Goal: Book appointment/travel/reservation

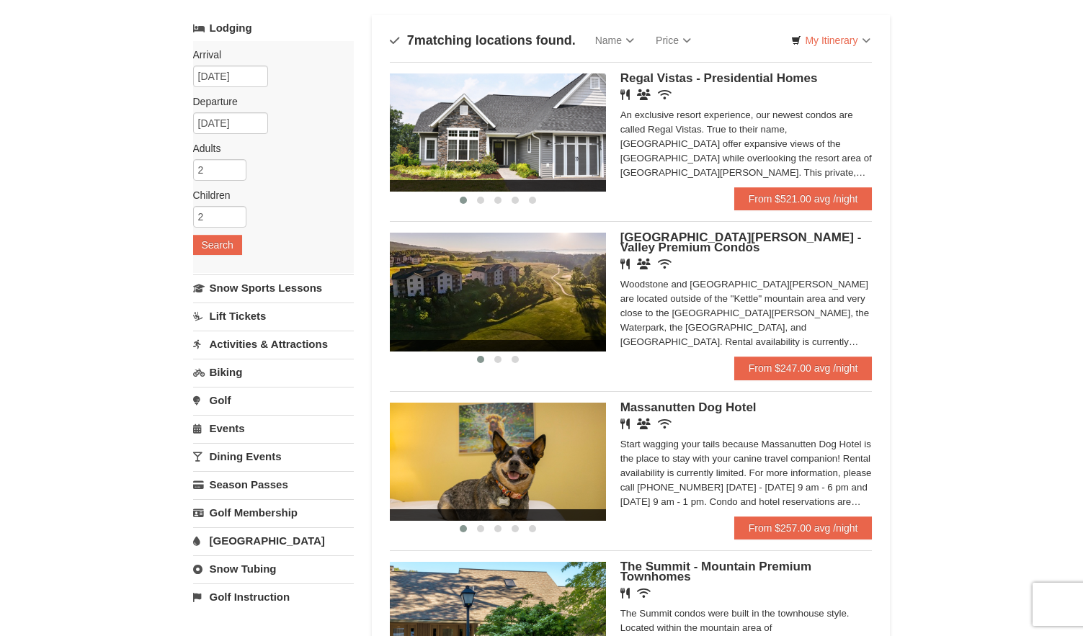
scroll to position [53, 0]
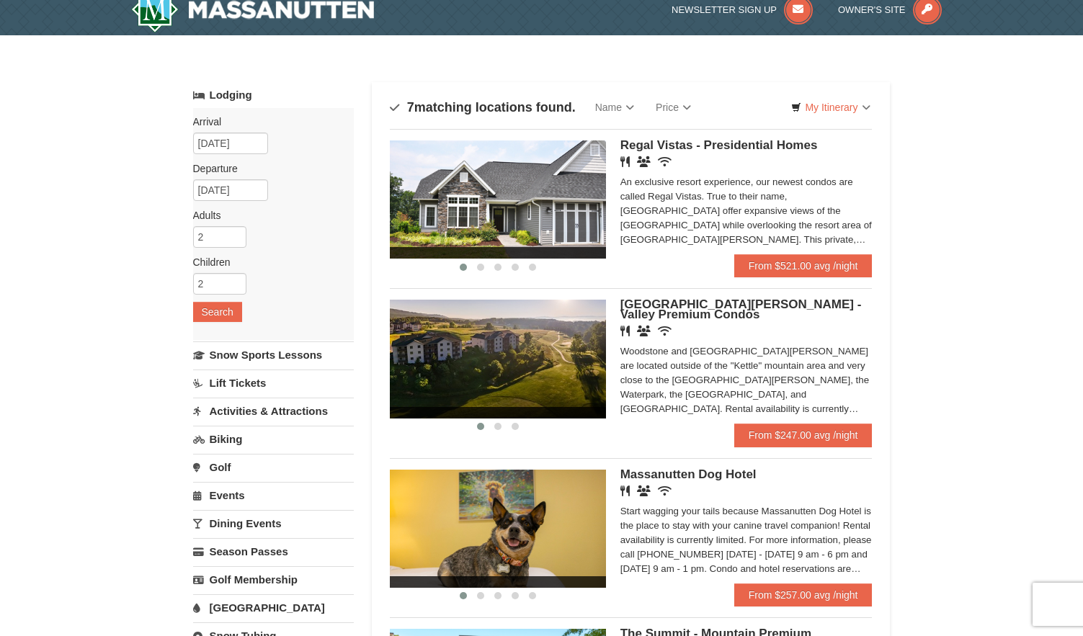
scroll to position [17, 0]
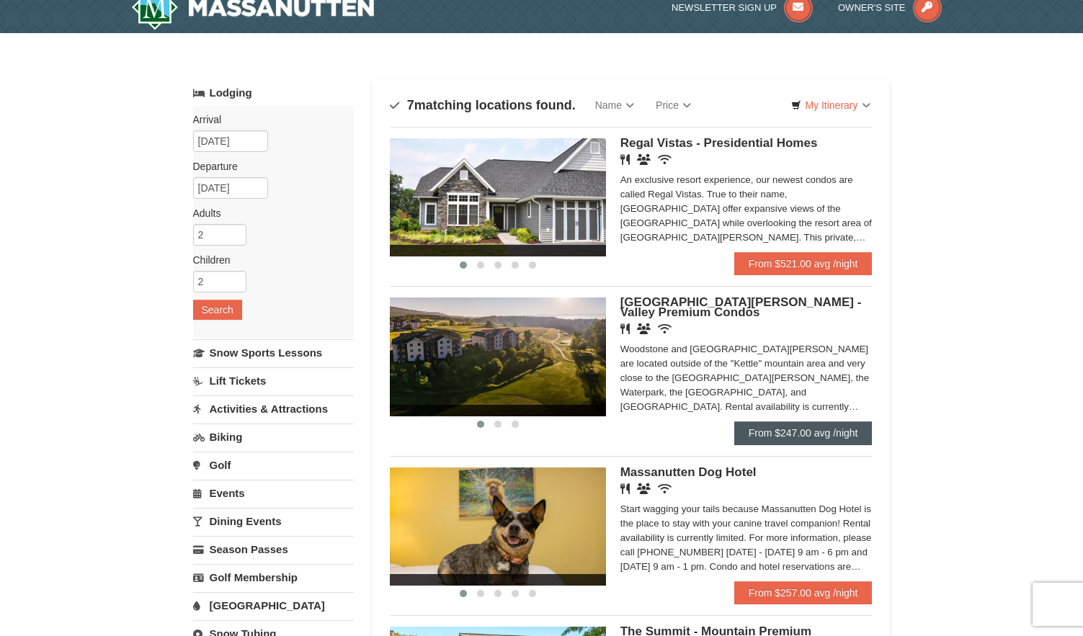
click at [790, 427] on link "From $247.00 avg /night" at bounding box center [803, 433] width 138 height 23
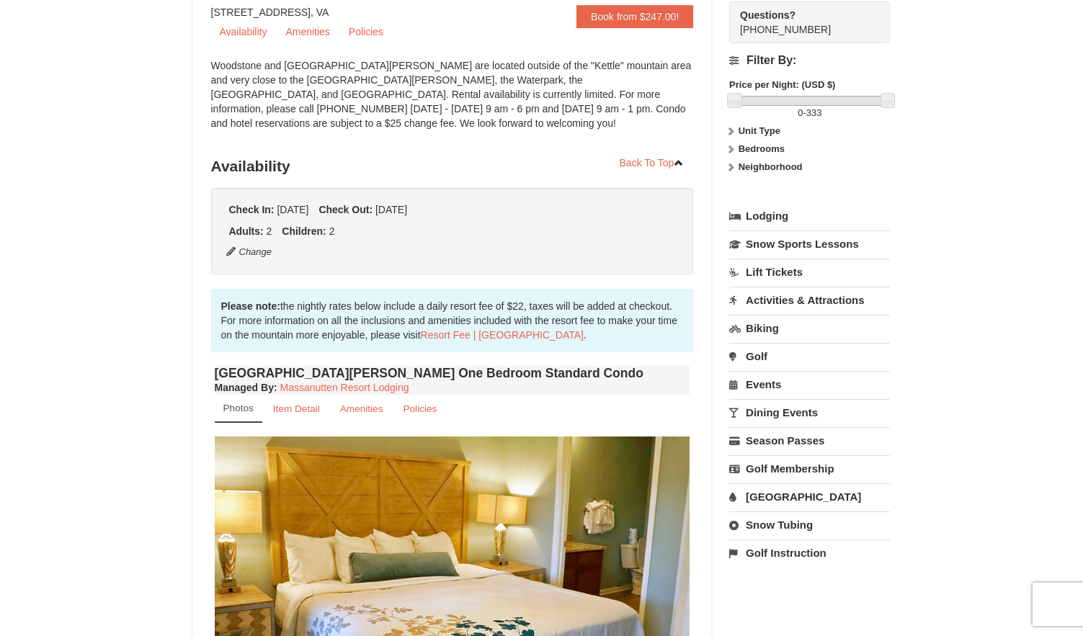
scroll to position [346, 0]
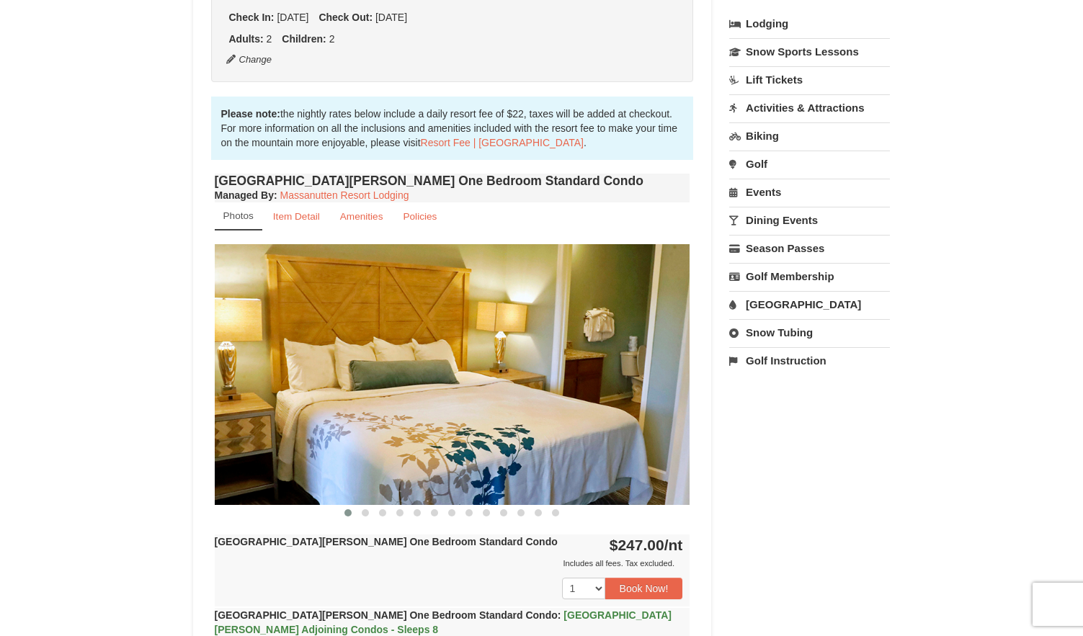
click at [560, 451] on img at bounding box center [453, 374] width 476 height 260
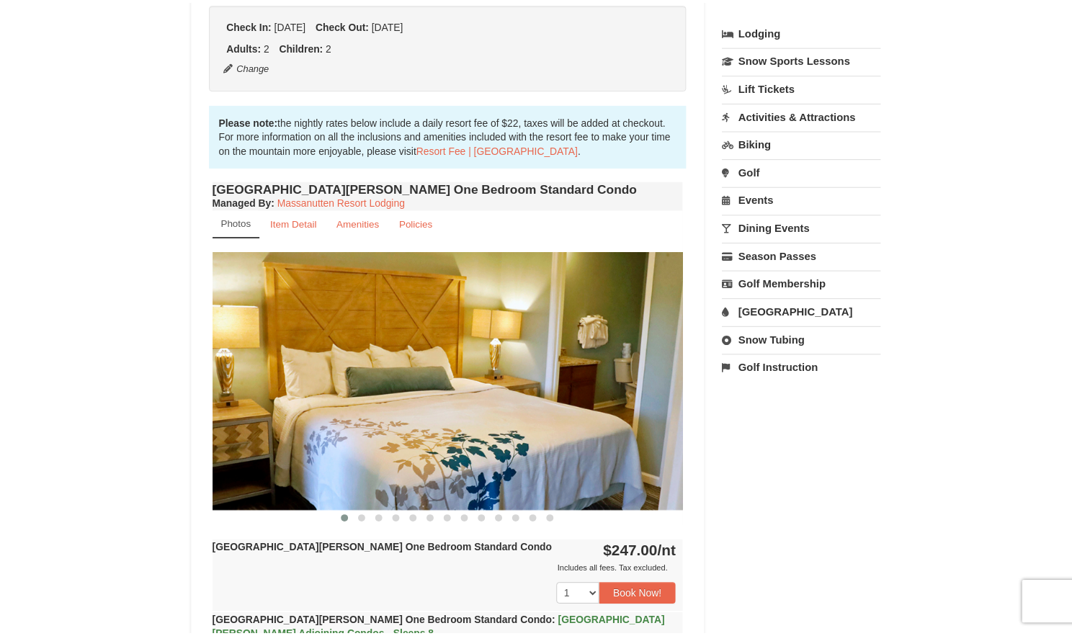
scroll to position [336, 0]
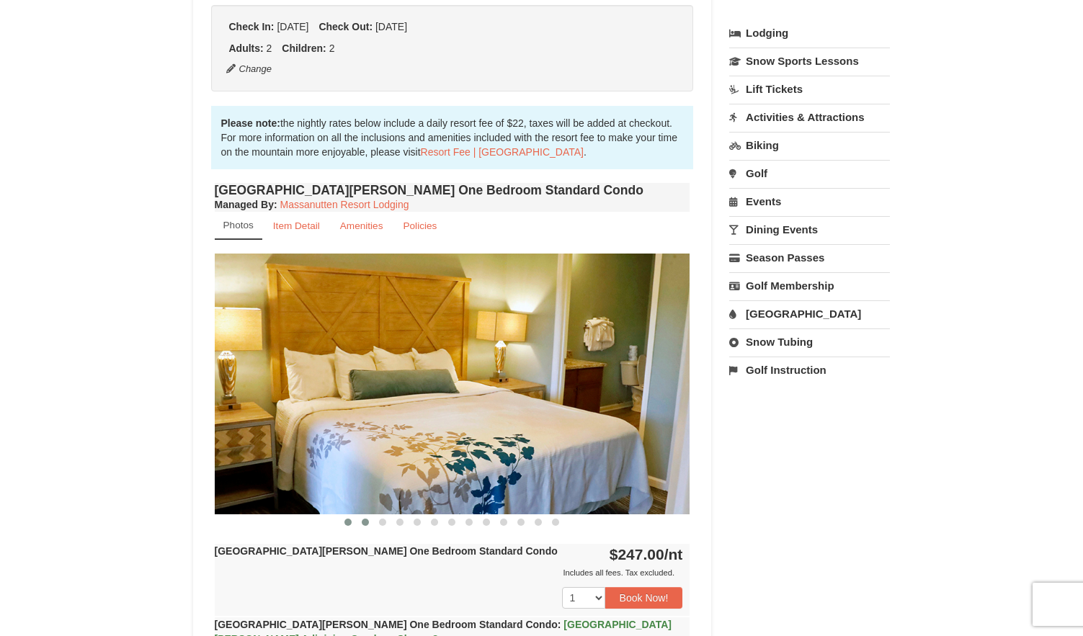
click at [366, 522] on span at bounding box center [365, 522] width 7 height 7
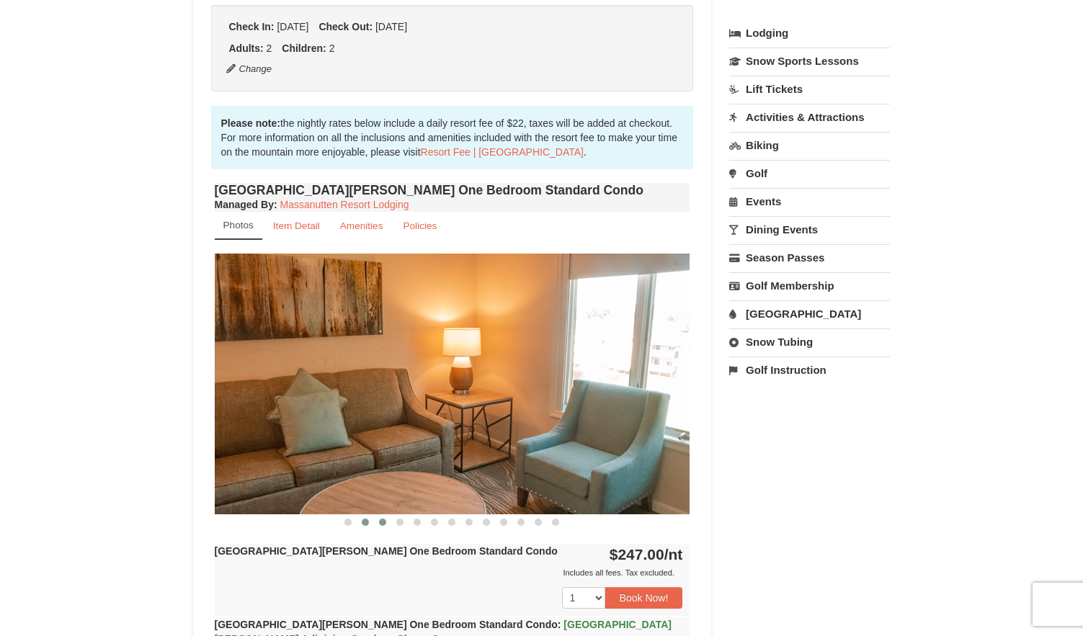
click at [381, 523] on span at bounding box center [382, 522] width 7 height 7
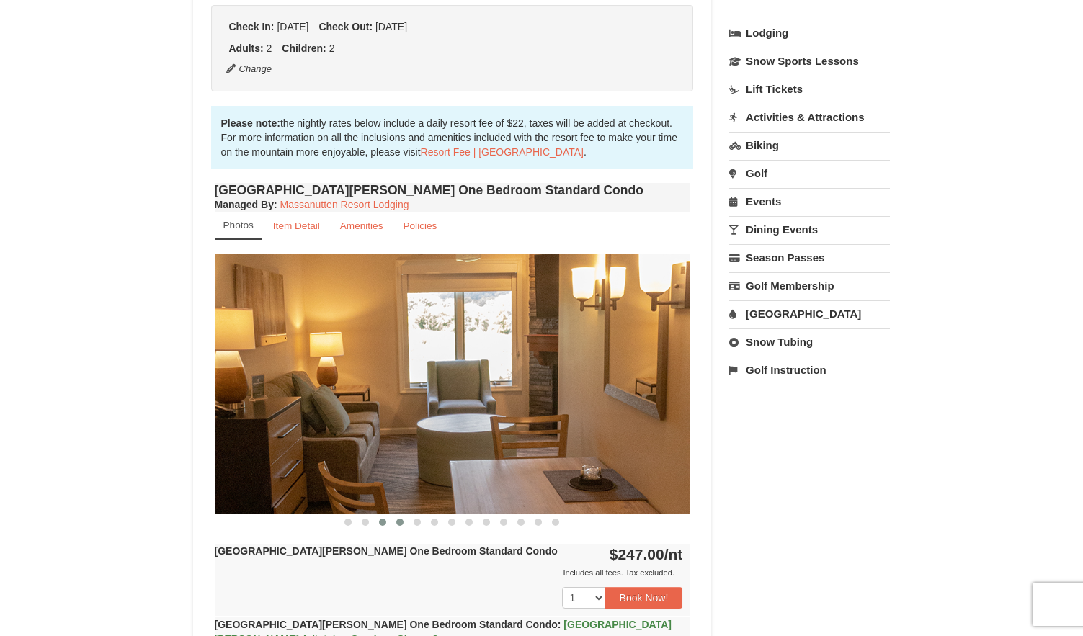
click at [403, 522] on span at bounding box center [399, 522] width 7 height 7
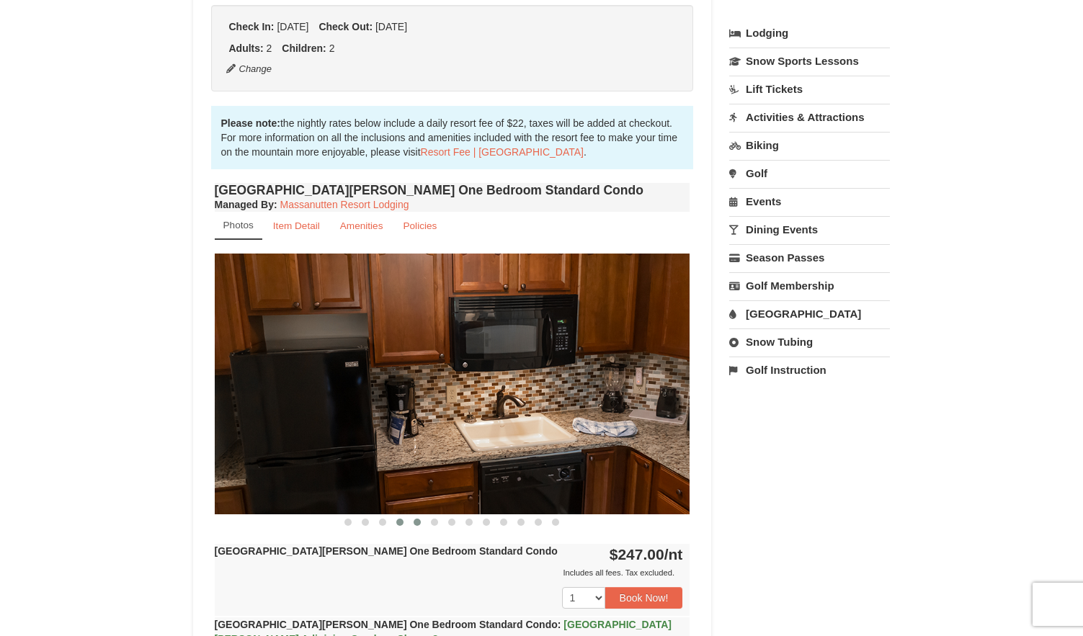
click at [417, 522] on span at bounding box center [417, 522] width 7 height 7
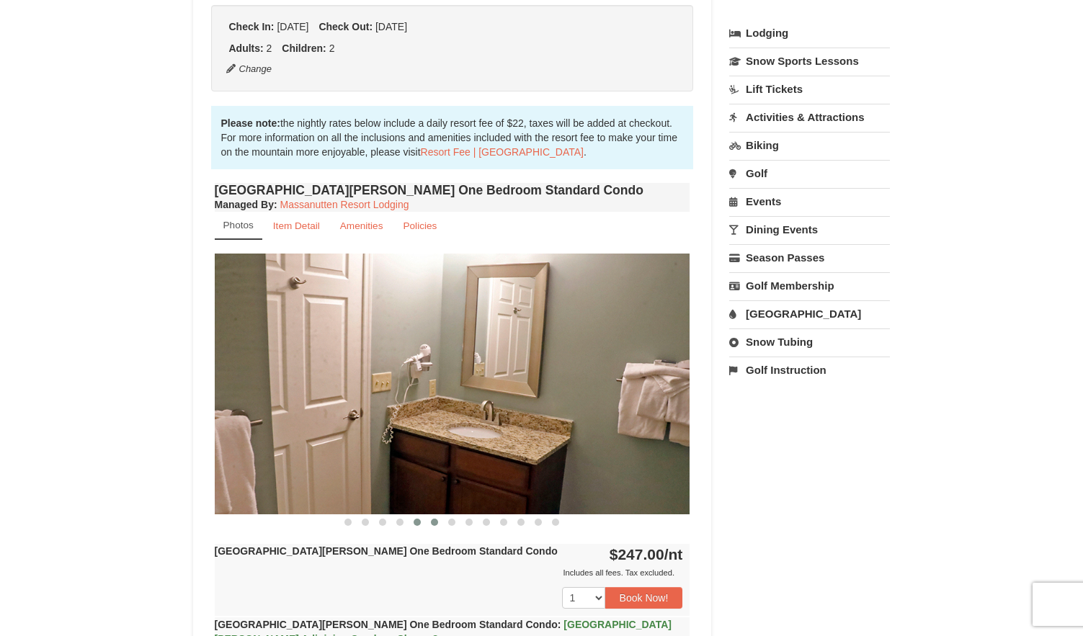
click at [434, 522] on span at bounding box center [434, 522] width 7 height 7
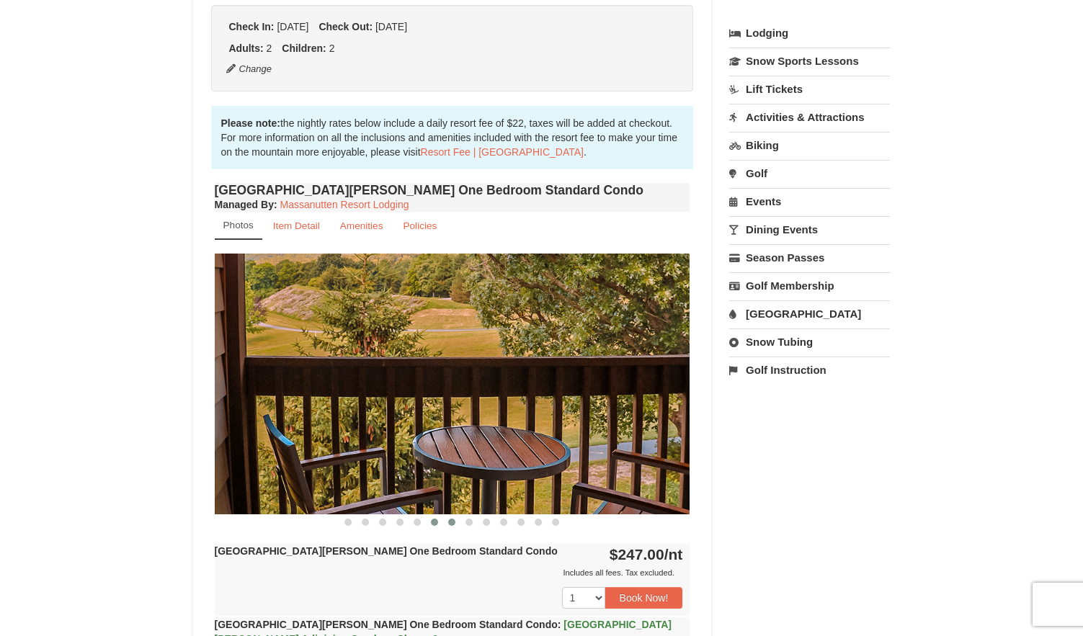
click at [450, 522] on span at bounding box center [451, 522] width 7 height 7
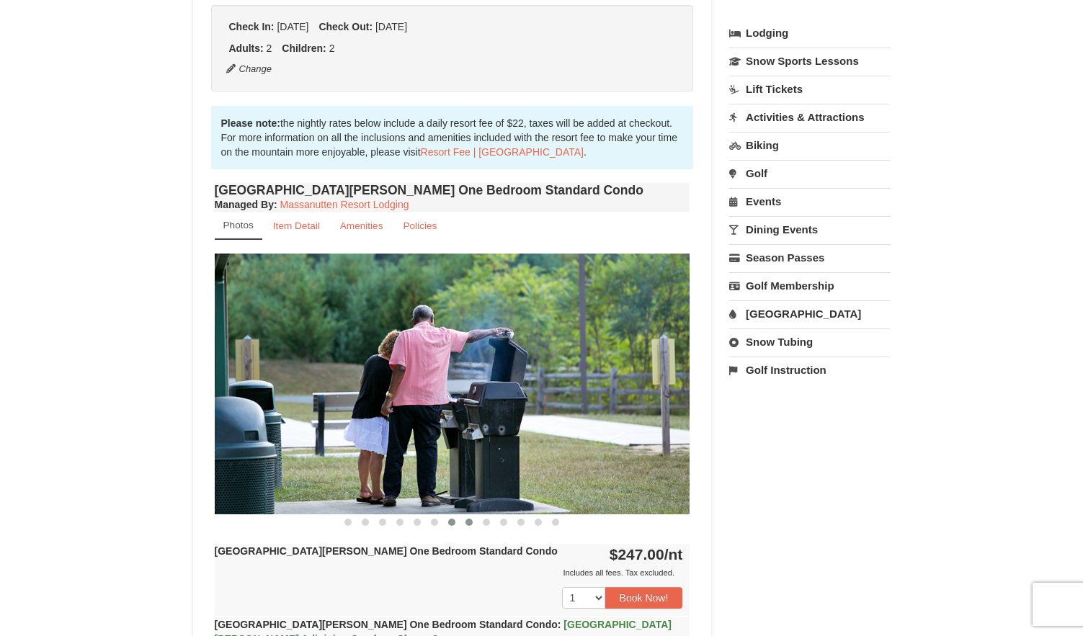
click at [467, 522] on span at bounding box center [468, 522] width 7 height 7
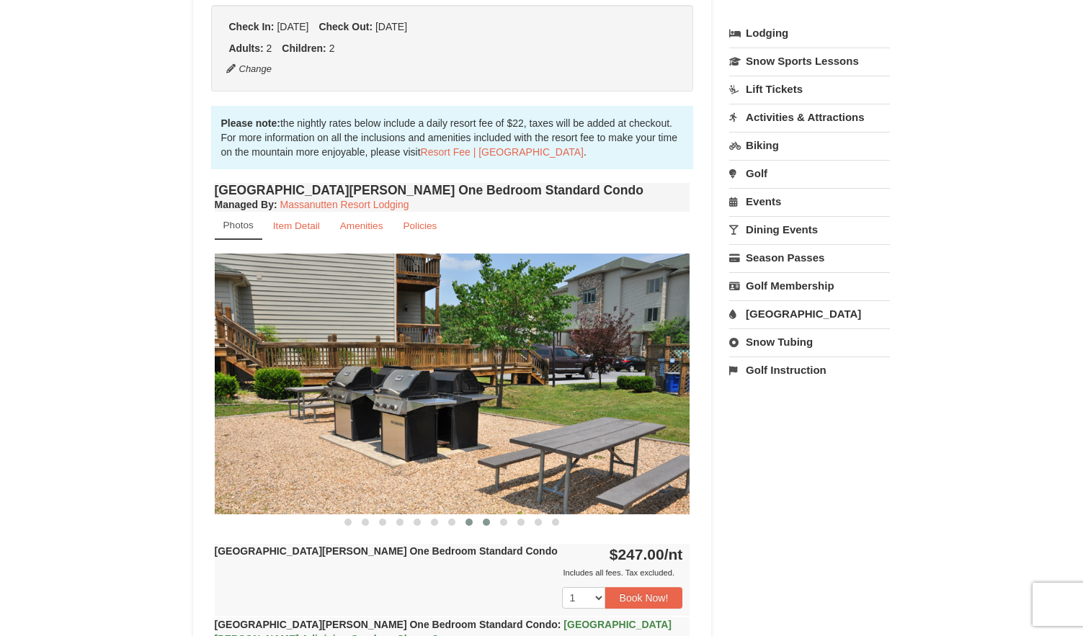
click at [485, 522] on span at bounding box center [486, 522] width 7 height 7
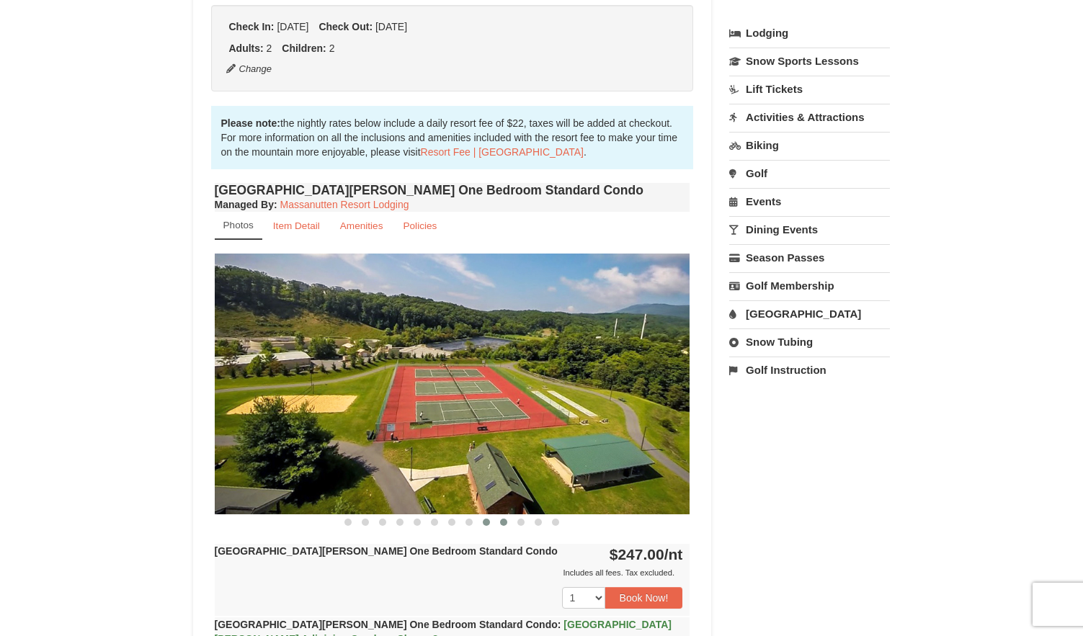
click at [504, 522] on span at bounding box center [503, 522] width 7 height 7
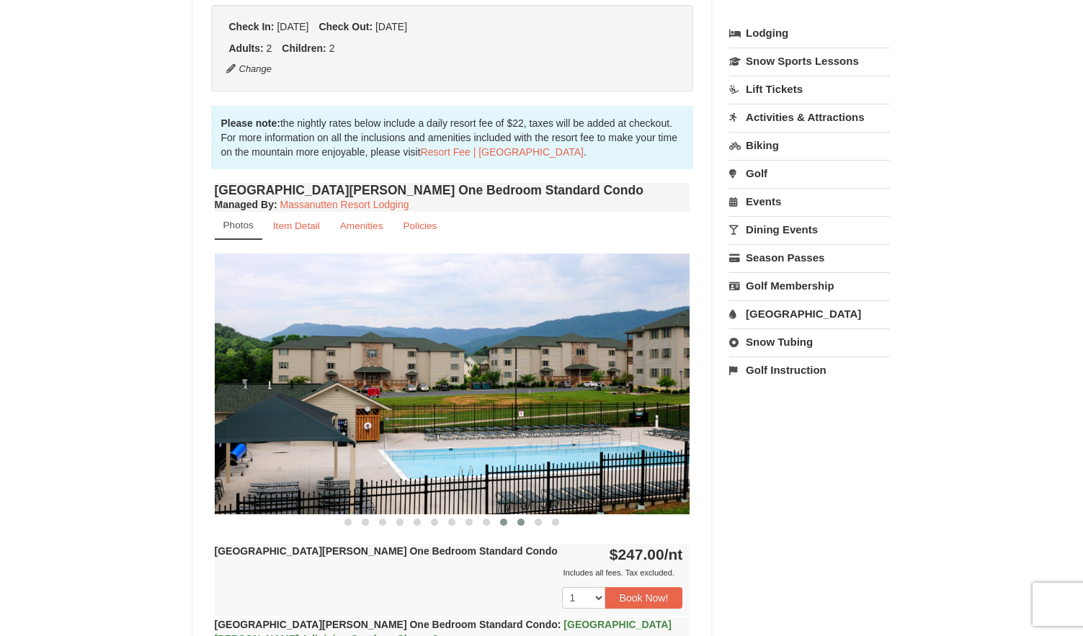
click at [522, 521] on span at bounding box center [520, 522] width 7 height 7
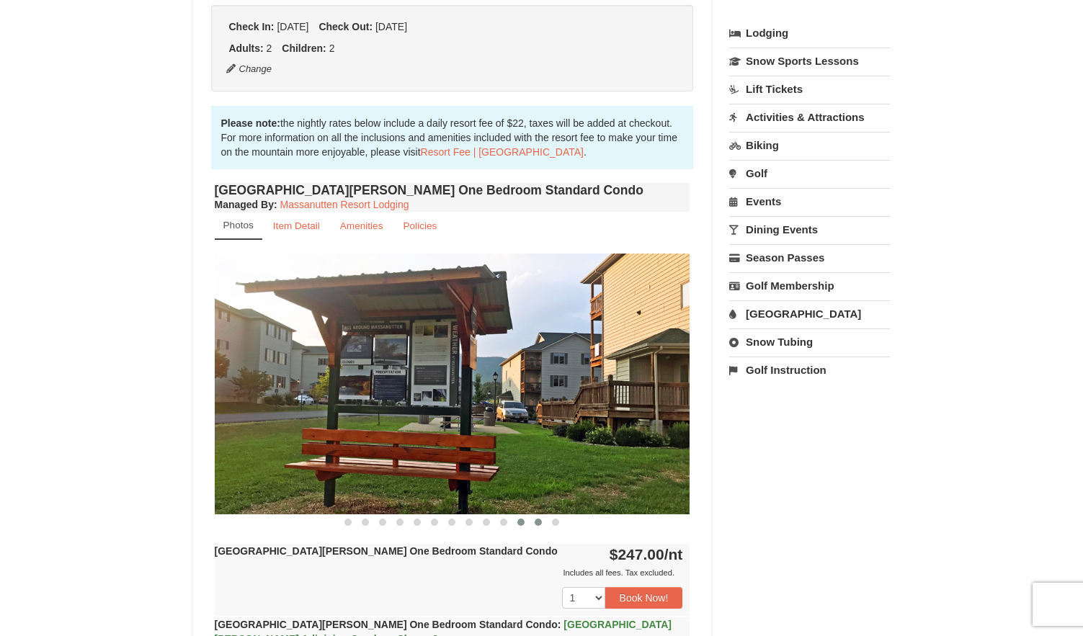
click at [536, 524] on span at bounding box center [538, 522] width 7 height 7
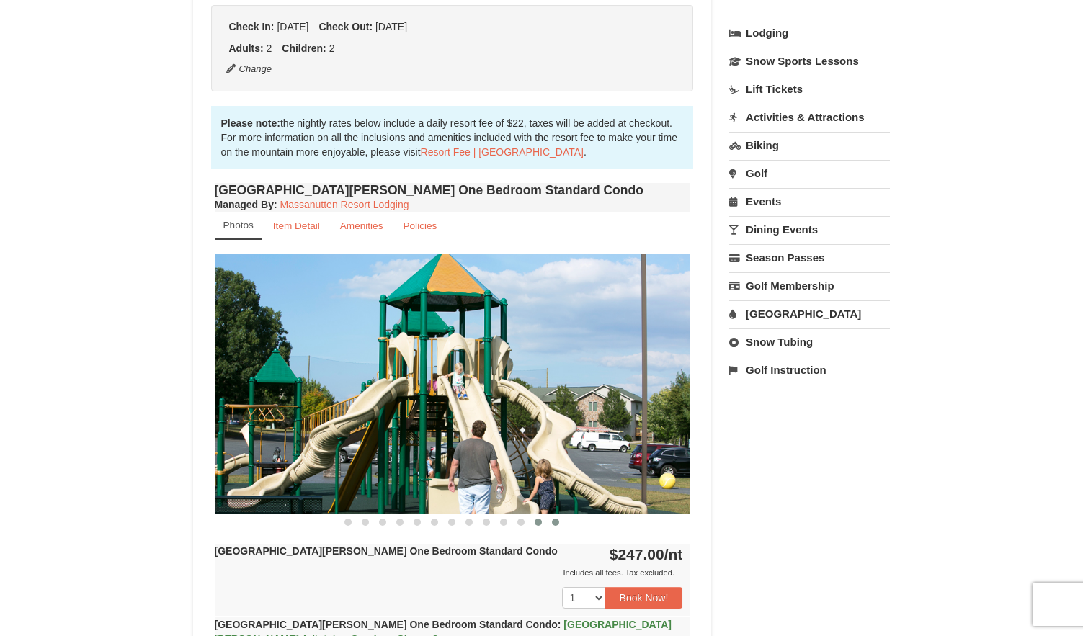
click at [553, 524] on span at bounding box center [555, 522] width 7 height 7
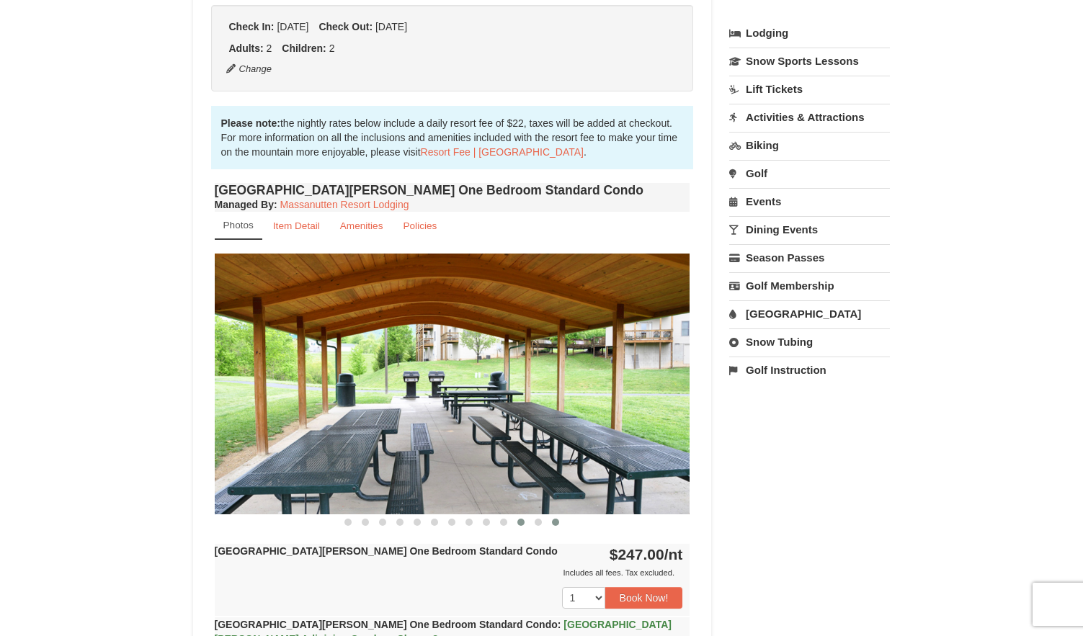
click at [528, 524] on button at bounding box center [520, 522] width 17 height 14
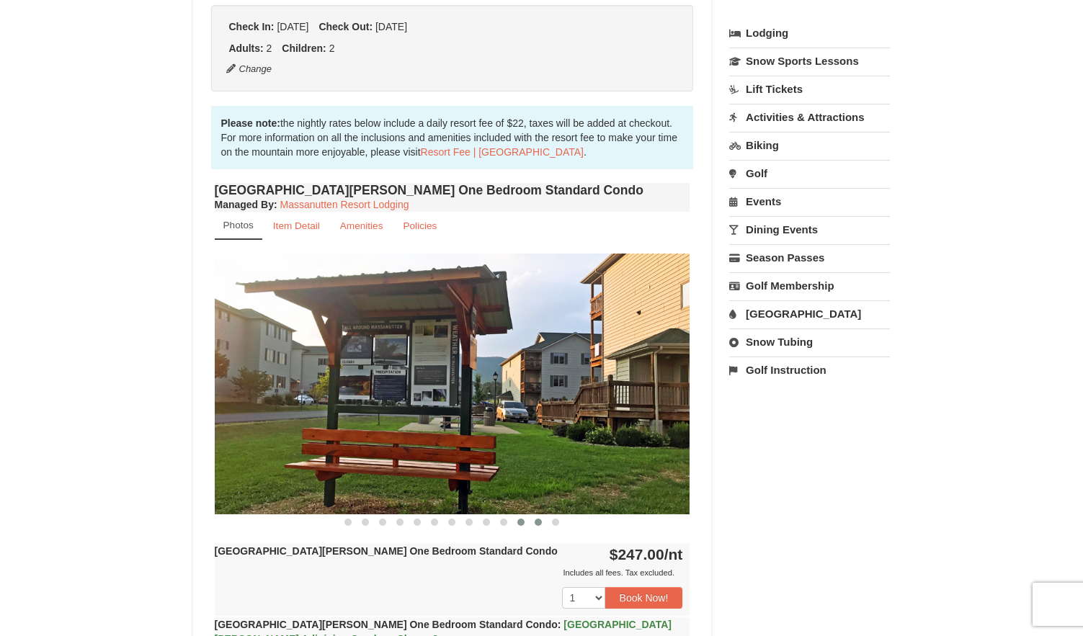
click at [535, 524] on span at bounding box center [538, 522] width 7 height 7
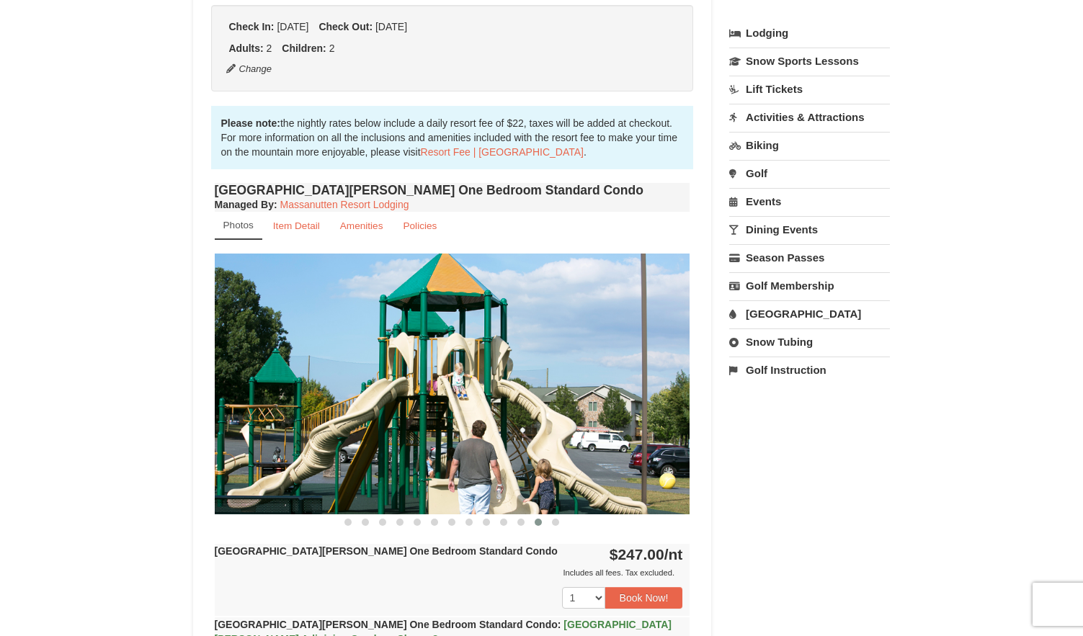
click at [349, 522] on span at bounding box center [347, 522] width 7 height 7
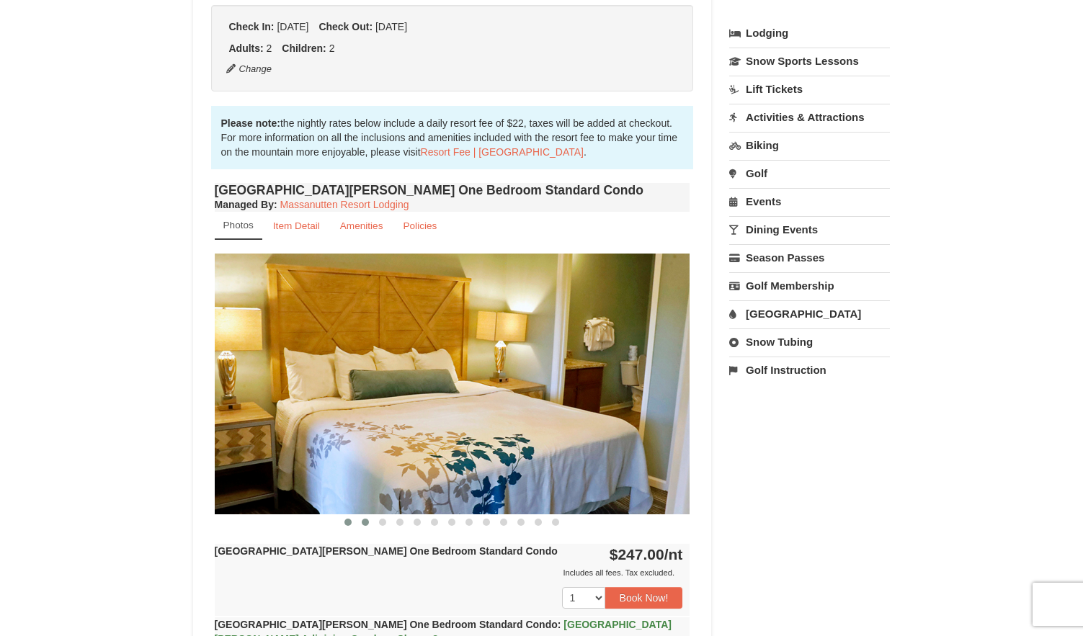
click at [367, 521] on span at bounding box center [365, 522] width 7 height 7
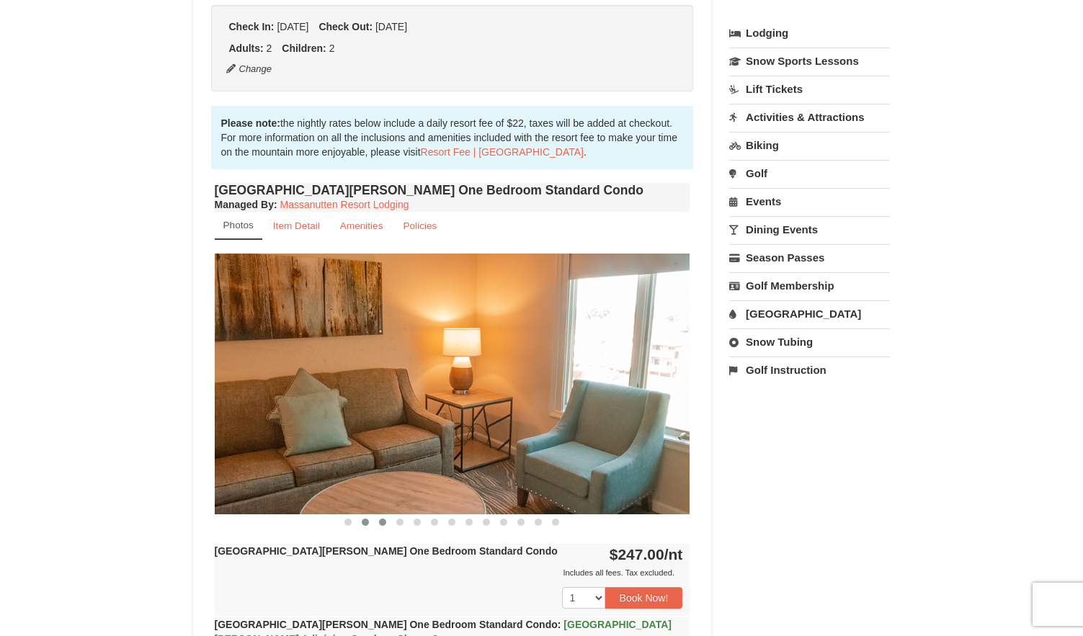
click at [384, 522] on span at bounding box center [382, 522] width 7 height 7
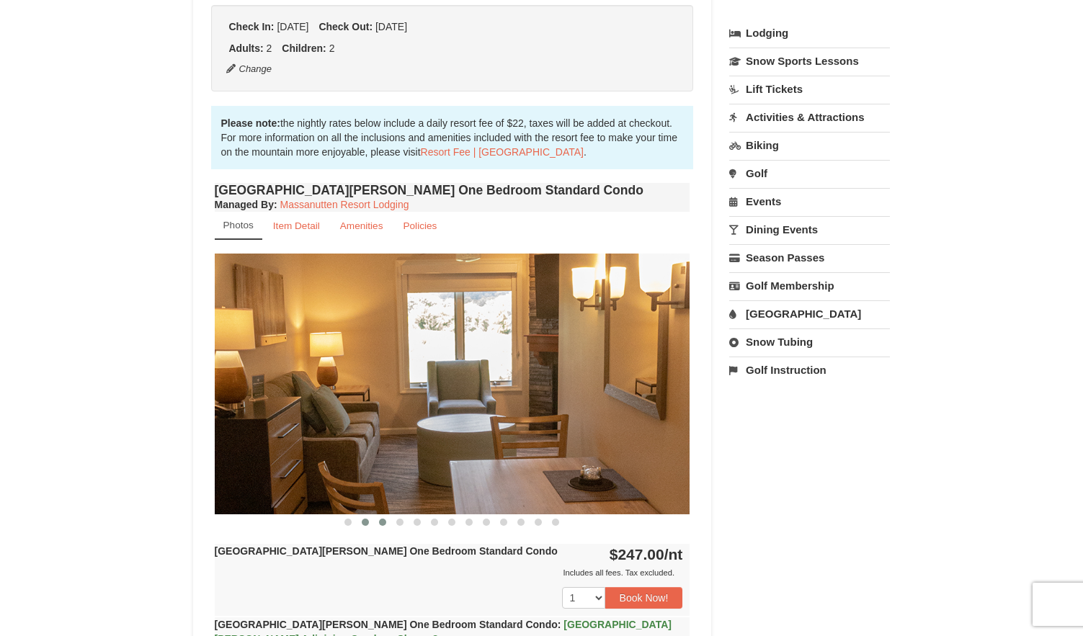
click at [361, 517] on button at bounding box center [365, 522] width 17 height 14
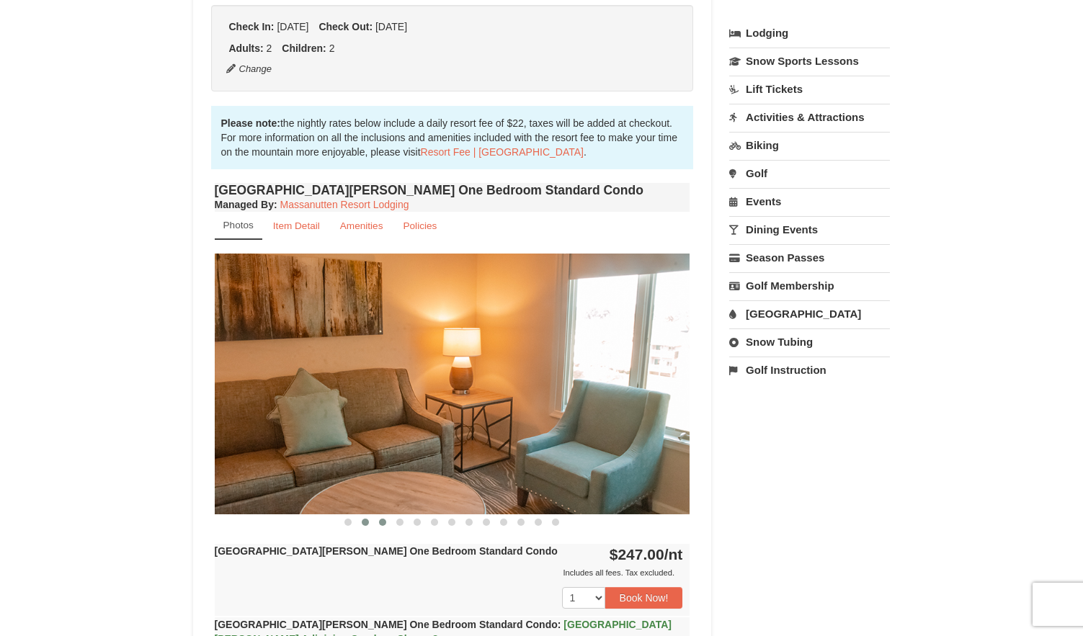
click at [388, 525] on button at bounding box center [382, 522] width 17 height 14
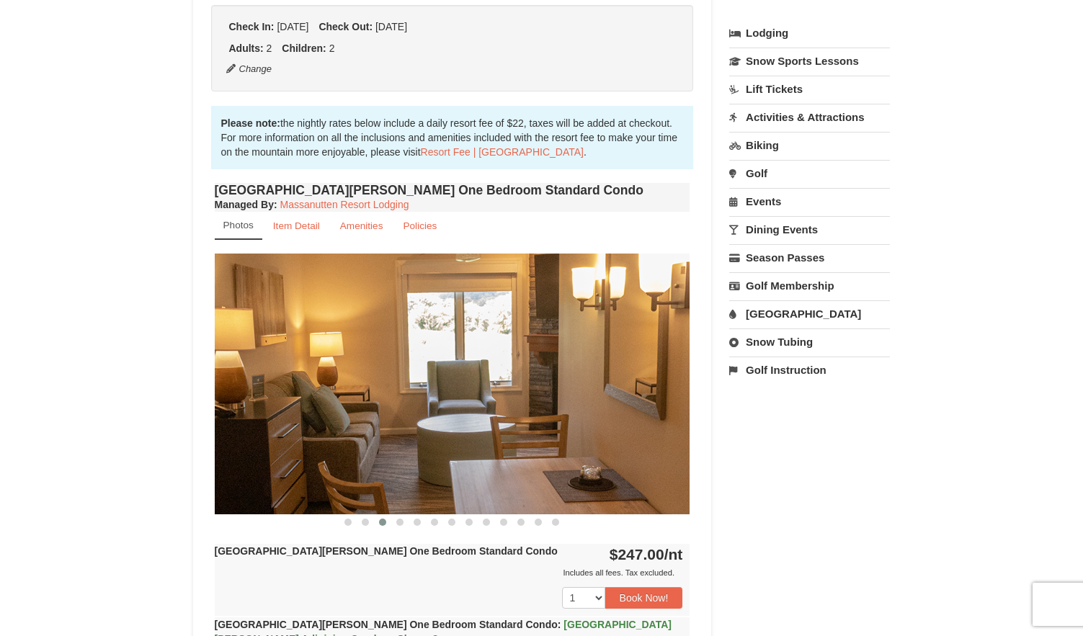
click at [391, 558] on div "Woodstone Meadows One Bedroom Standard Condo $247.00 /nt Includes all fees. Tax…" at bounding box center [453, 580] width 476 height 72
click at [399, 519] on span at bounding box center [399, 522] width 7 height 7
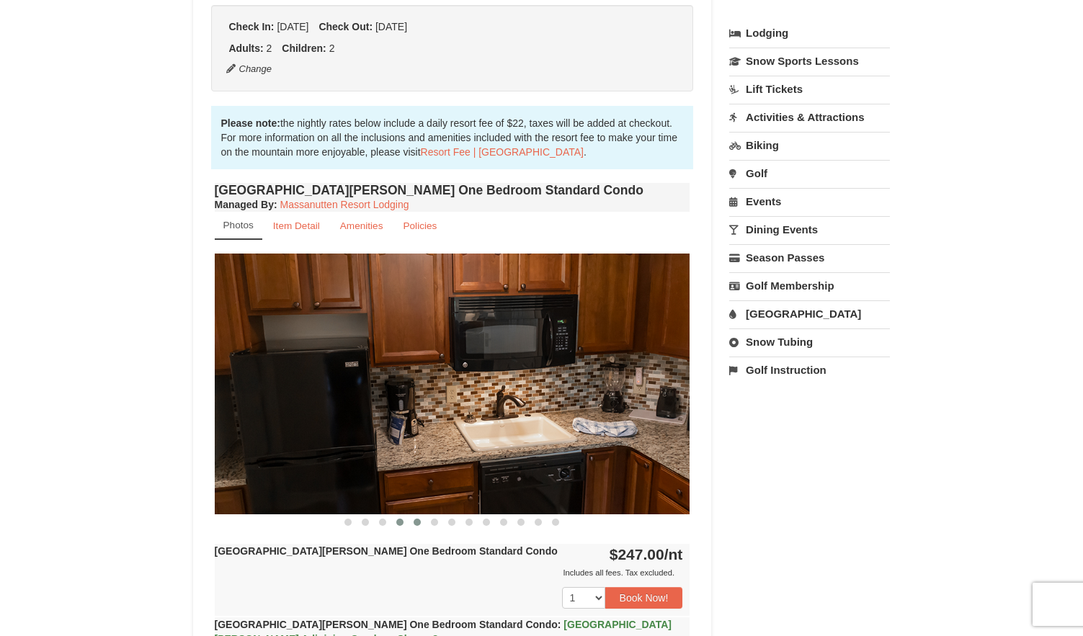
click at [421, 518] on button at bounding box center [417, 522] width 17 height 14
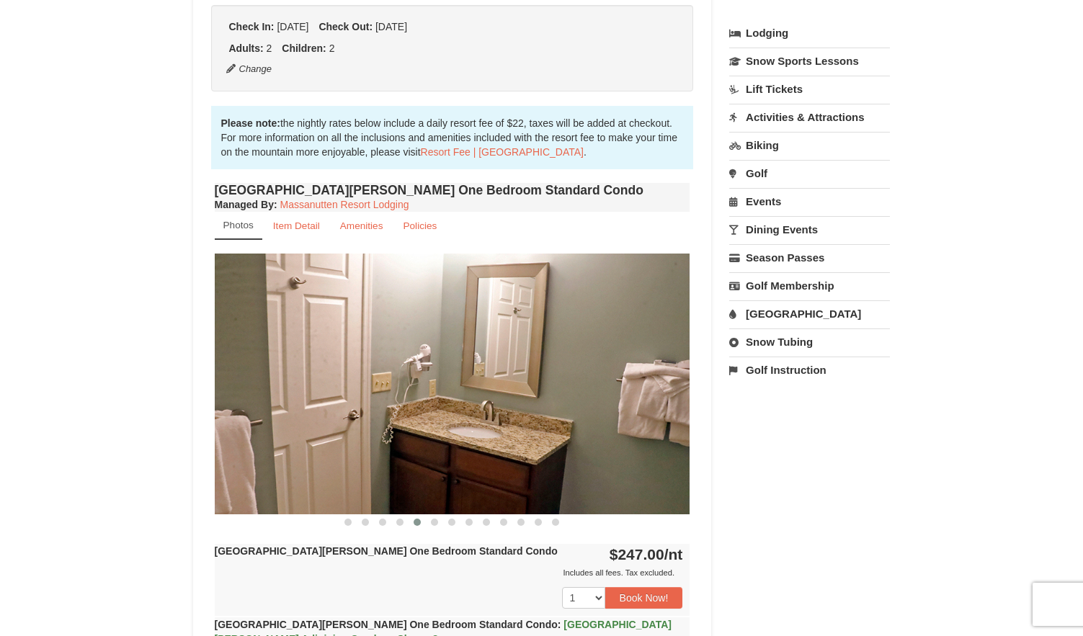
click at [432, 514] on img at bounding box center [453, 384] width 476 height 260
click at [433, 515] on section "‹ ›" at bounding box center [453, 392] width 476 height 276
click at [434, 517] on button at bounding box center [434, 522] width 17 height 14
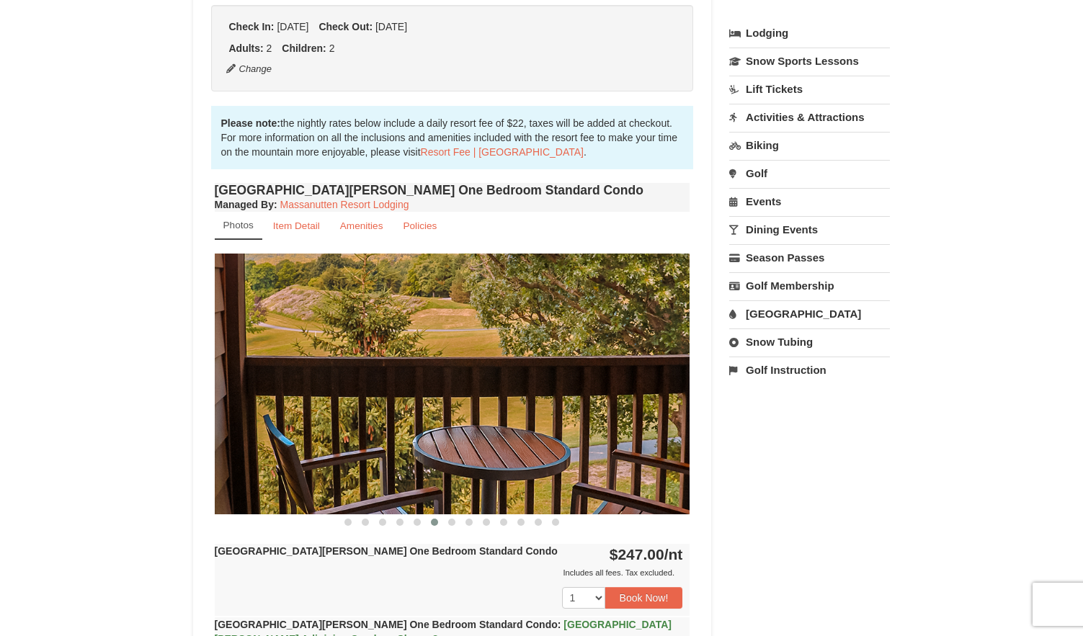
click at [451, 514] on img at bounding box center [453, 384] width 476 height 260
click at [447, 515] on button at bounding box center [451, 522] width 17 height 14
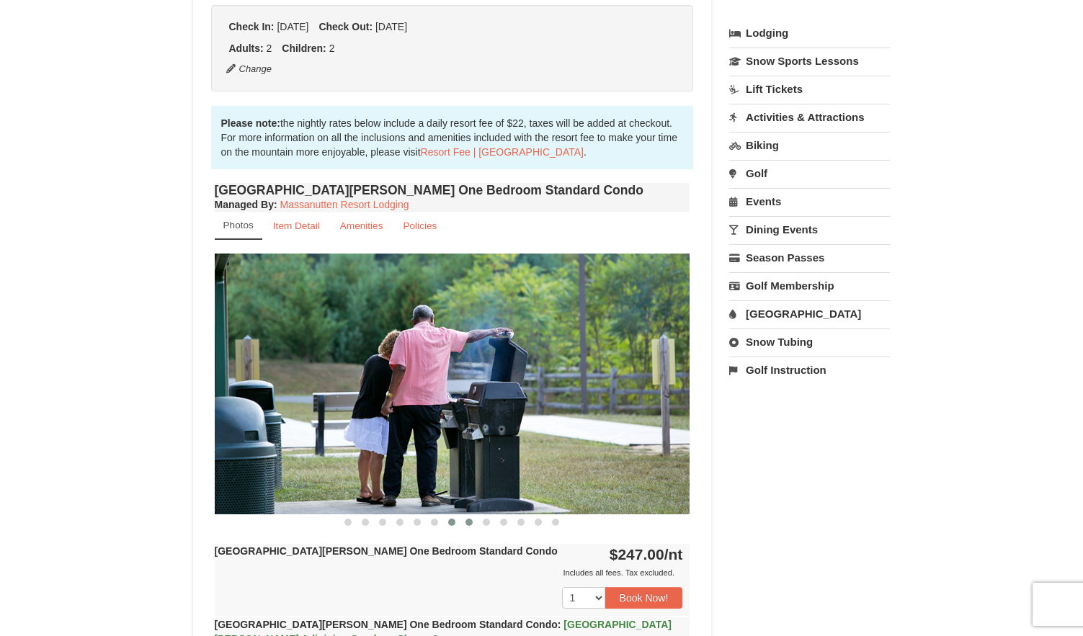
click at [468, 516] on button at bounding box center [468, 522] width 17 height 14
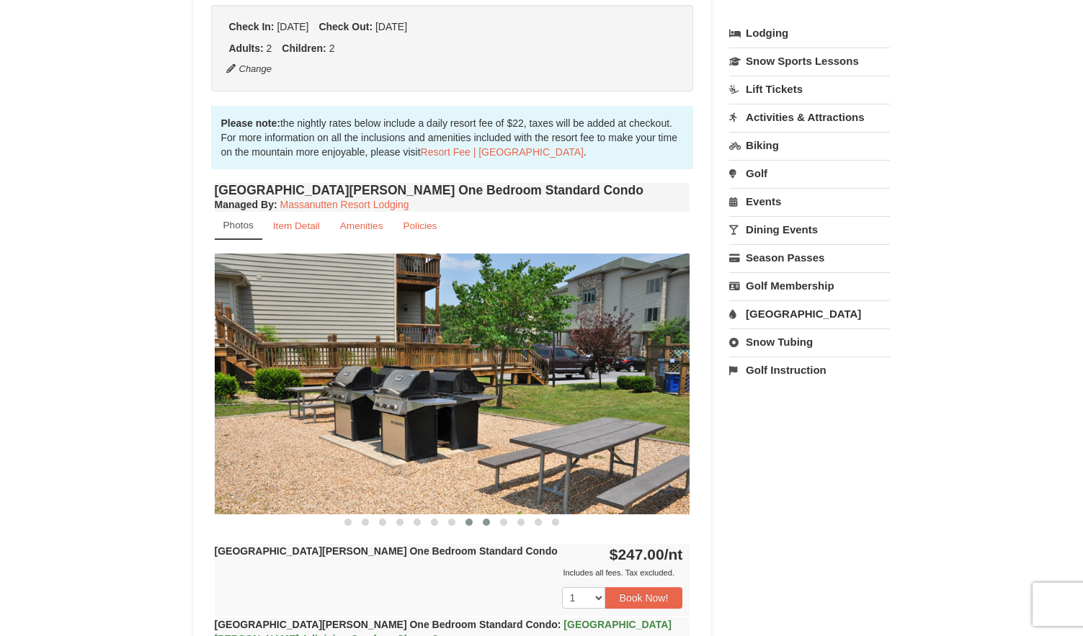
click at [485, 517] on button at bounding box center [486, 522] width 17 height 14
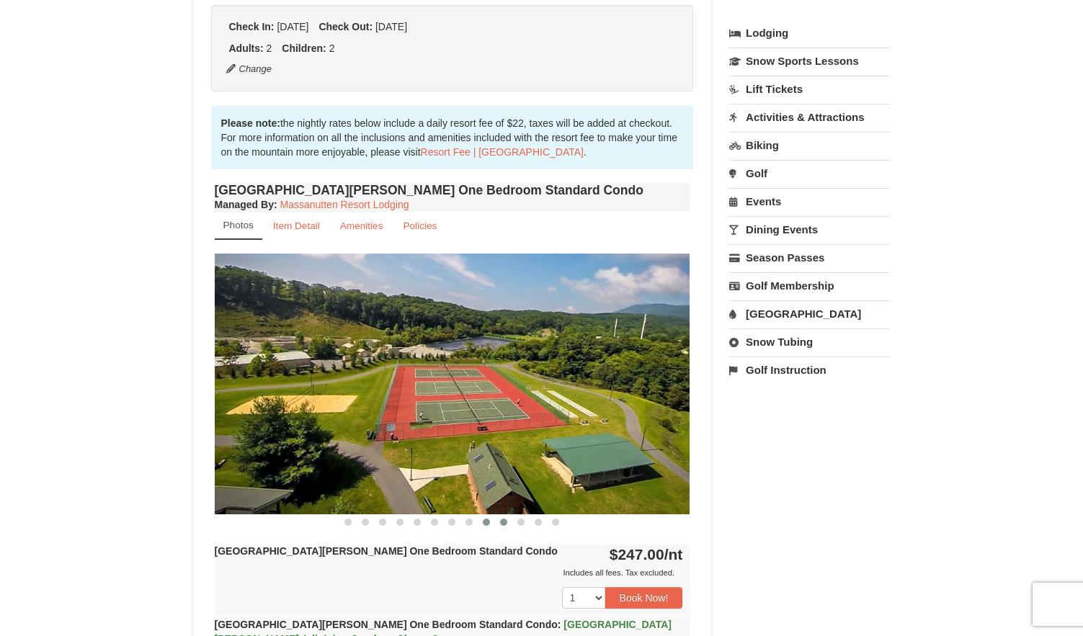
click at [505, 516] on button at bounding box center [503, 522] width 17 height 14
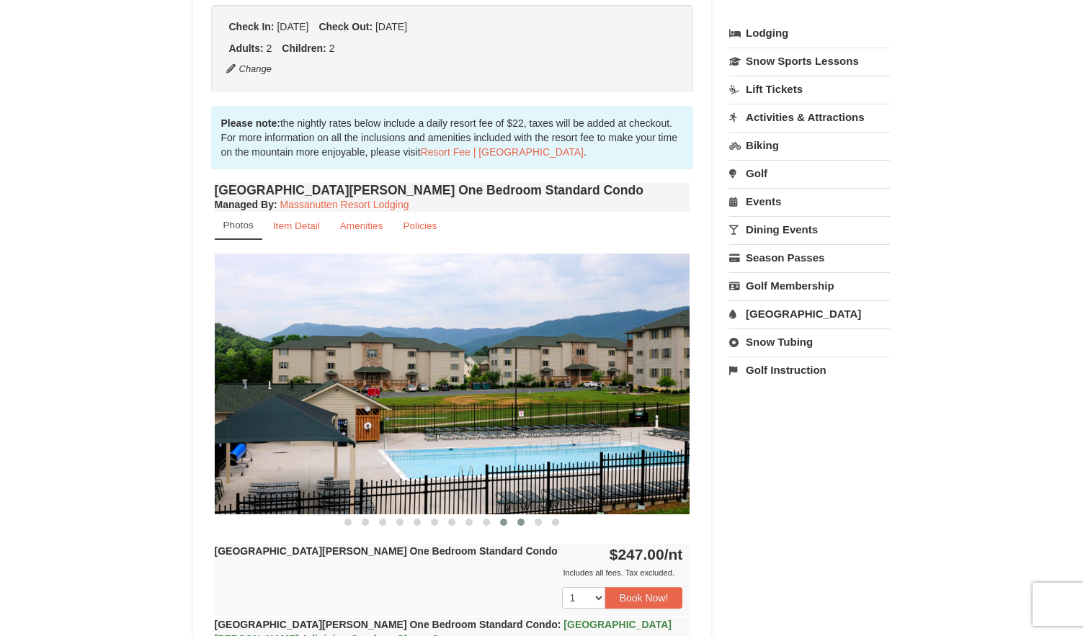
click at [517, 521] on button at bounding box center [520, 522] width 17 height 14
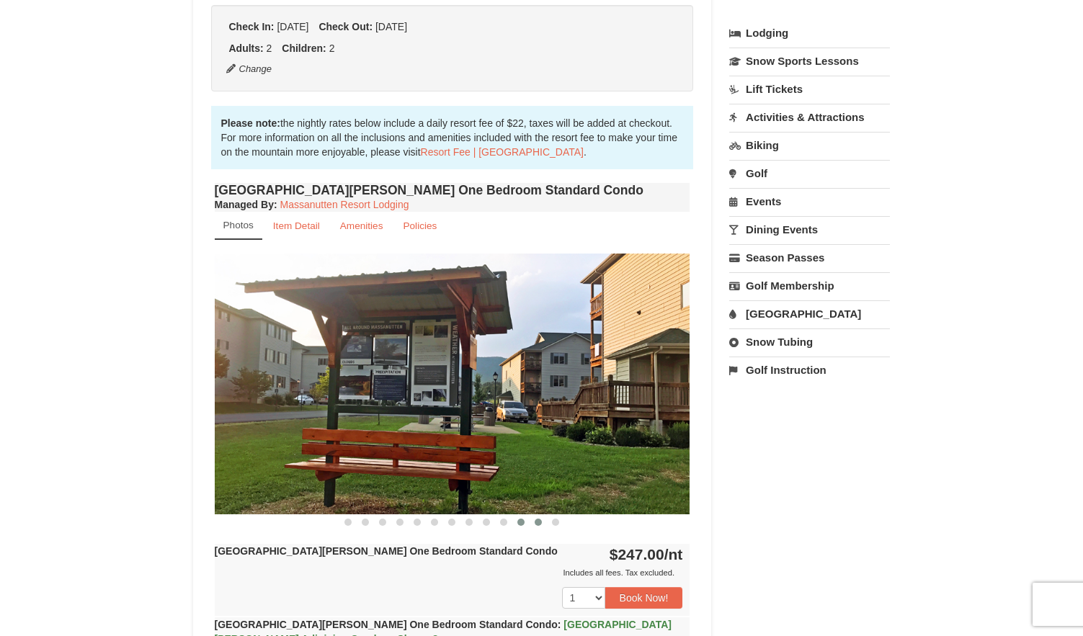
click at [532, 519] on button at bounding box center [538, 522] width 17 height 14
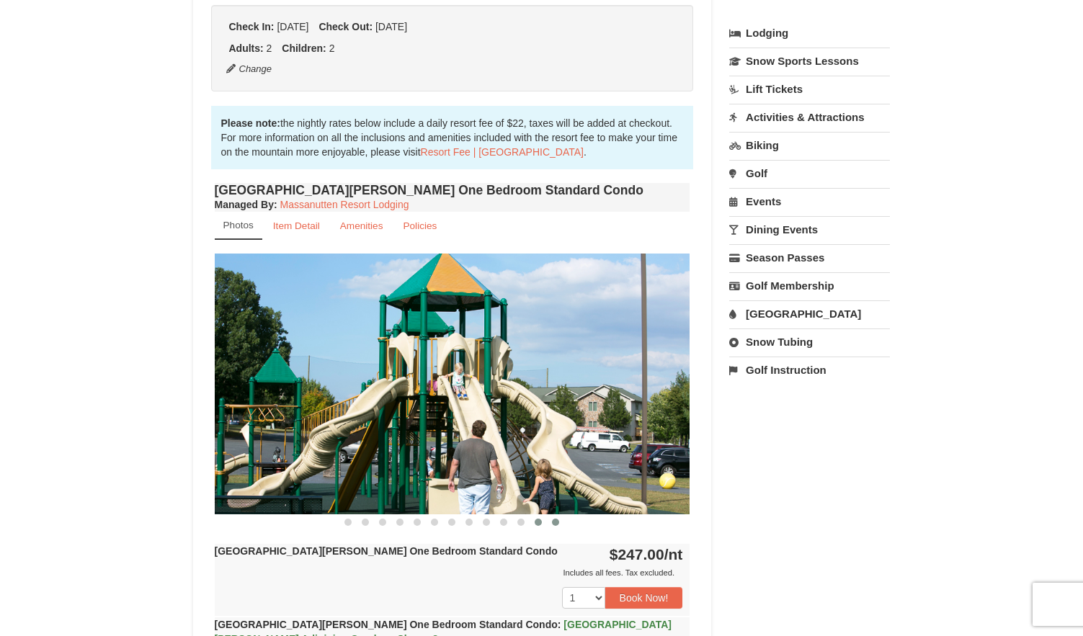
click at [558, 517] on button at bounding box center [555, 522] width 17 height 14
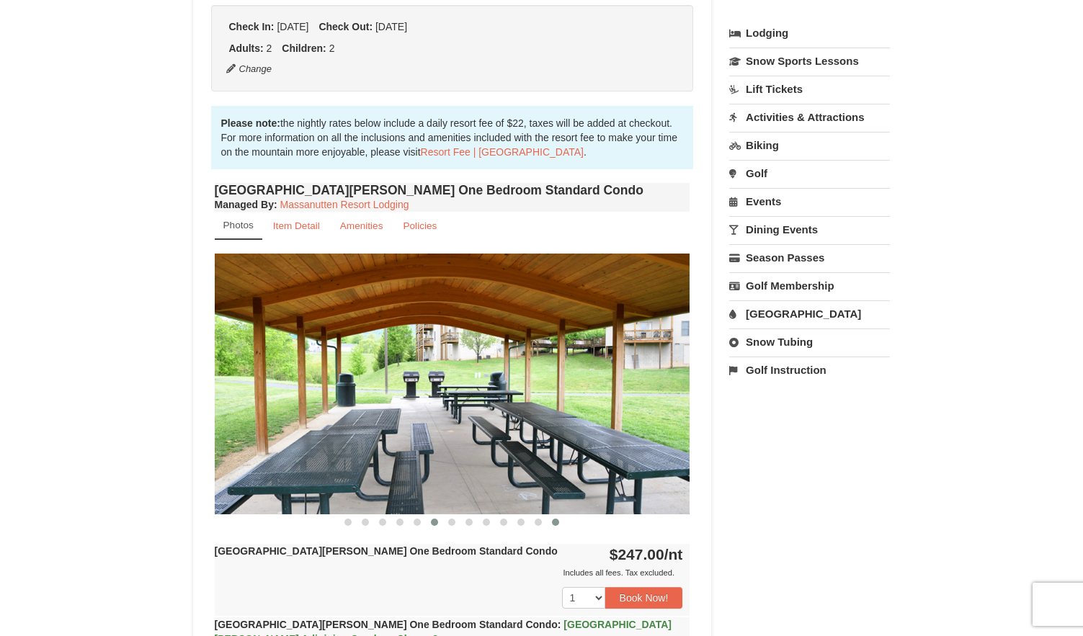
click at [438, 526] on button at bounding box center [434, 522] width 17 height 14
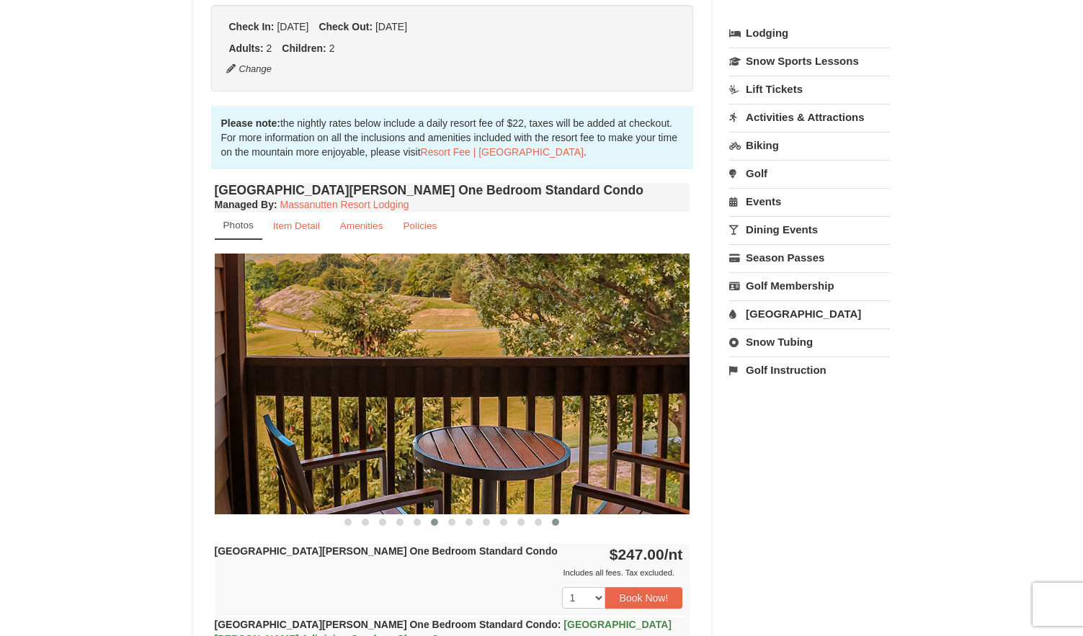
click at [551, 522] on button at bounding box center [555, 522] width 17 height 14
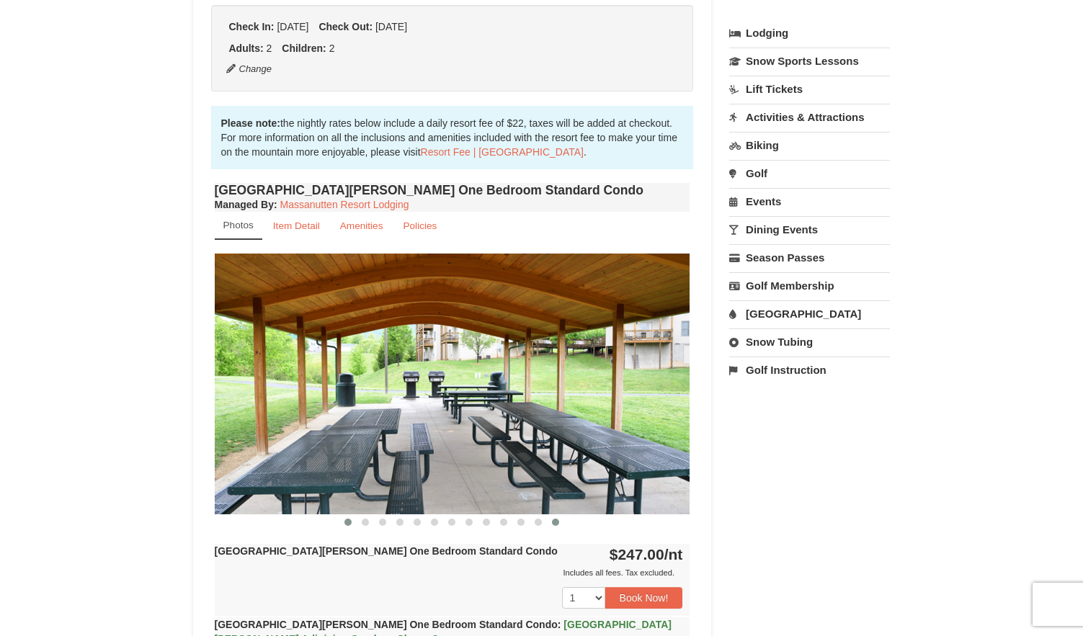
click at [350, 521] on span at bounding box center [347, 522] width 7 height 7
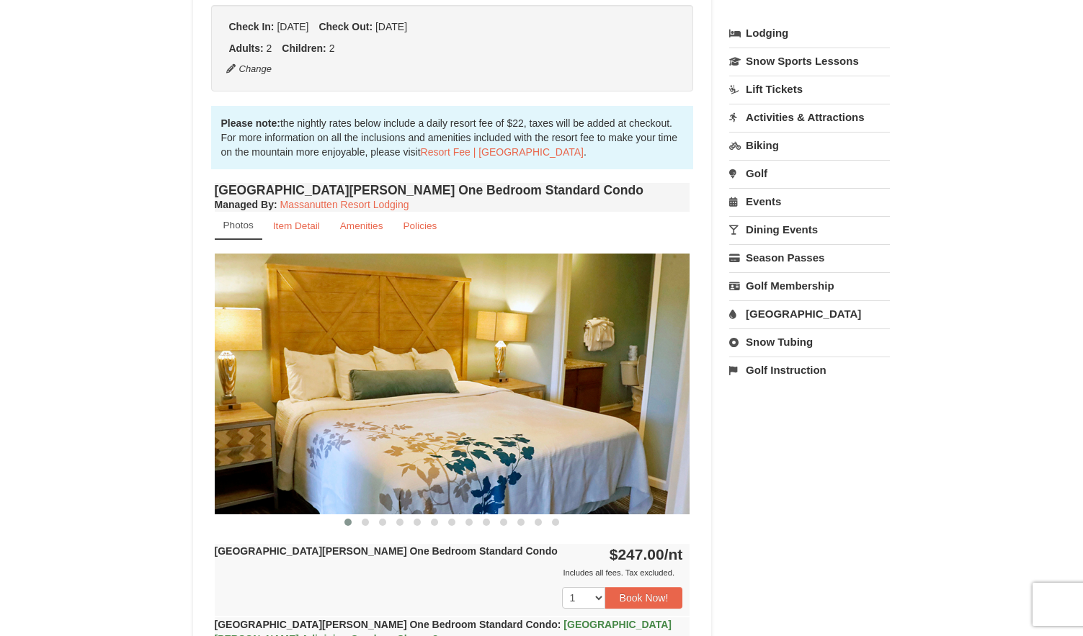
click at [350, 521] on span at bounding box center [347, 522] width 7 height 7
click at [451, 524] on span at bounding box center [451, 522] width 7 height 7
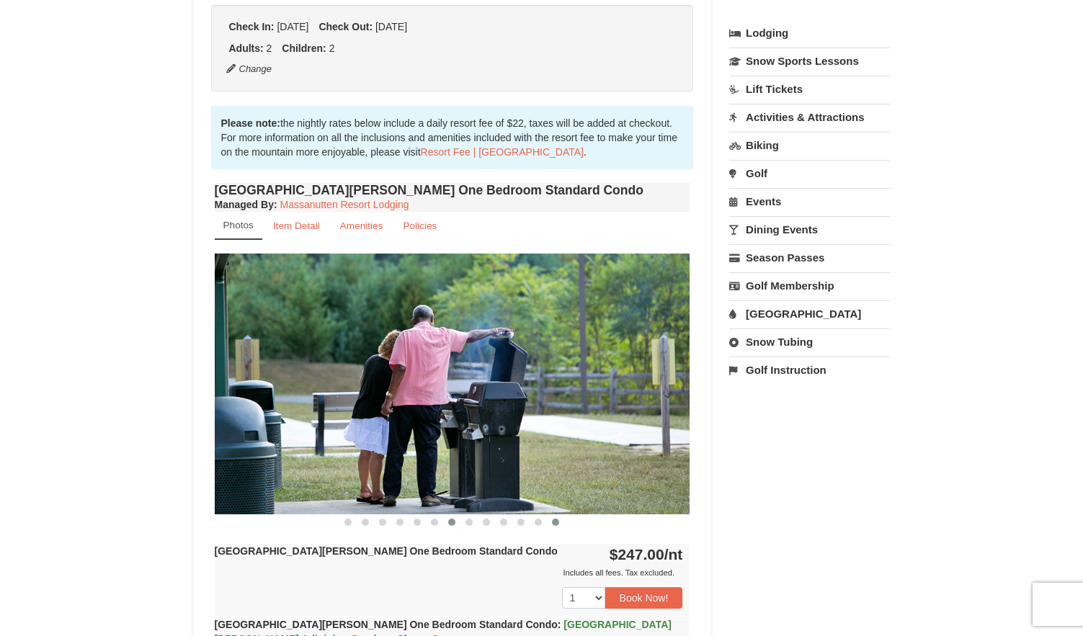
click at [553, 519] on span at bounding box center [555, 522] width 7 height 7
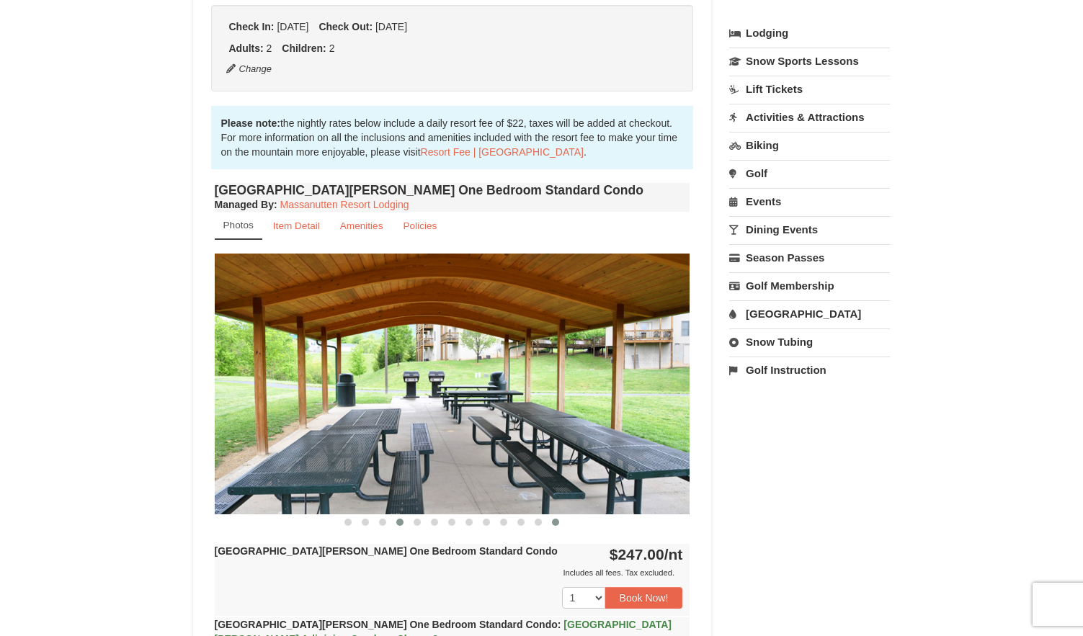
click at [393, 526] on button at bounding box center [399, 522] width 17 height 14
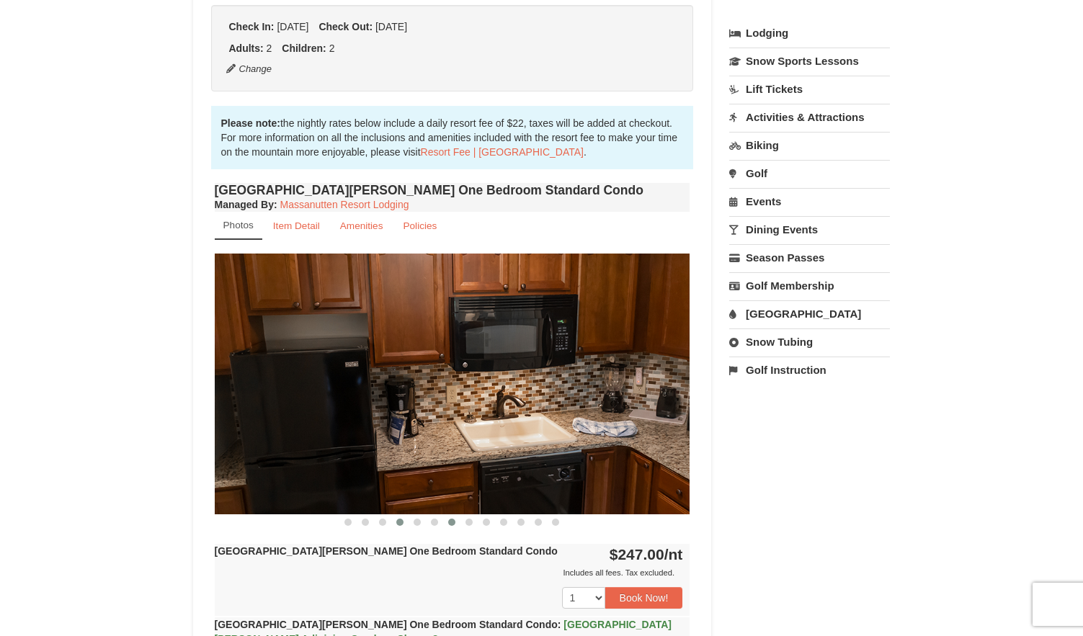
click at [451, 525] on span at bounding box center [451, 522] width 7 height 7
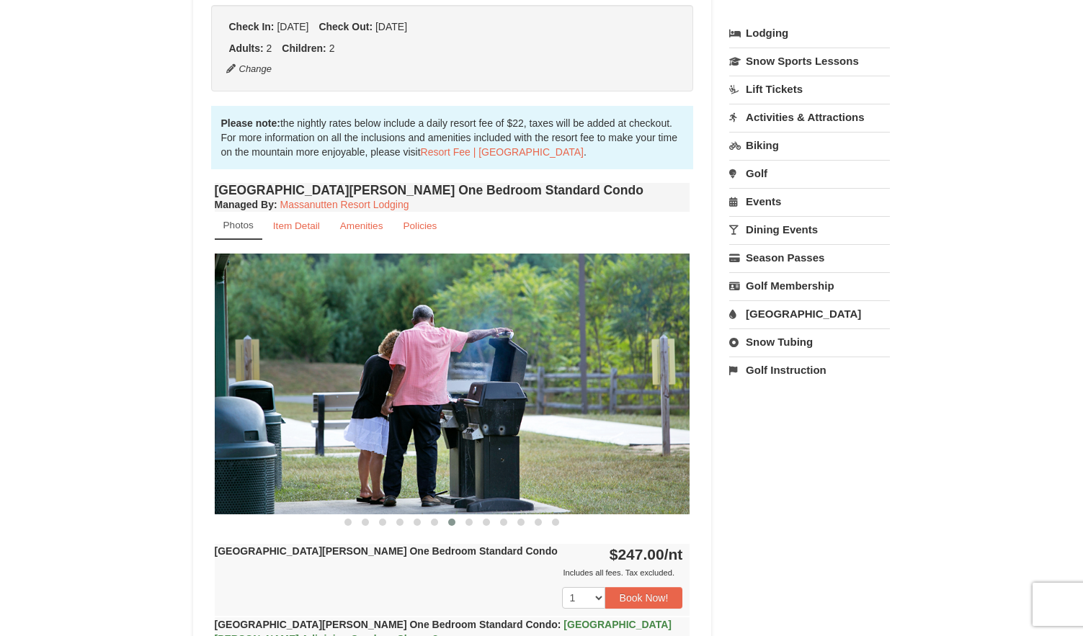
click at [357, 512] on img at bounding box center [453, 384] width 476 height 260
click at [363, 518] on button at bounding box center [365, 522] width 17 height 14
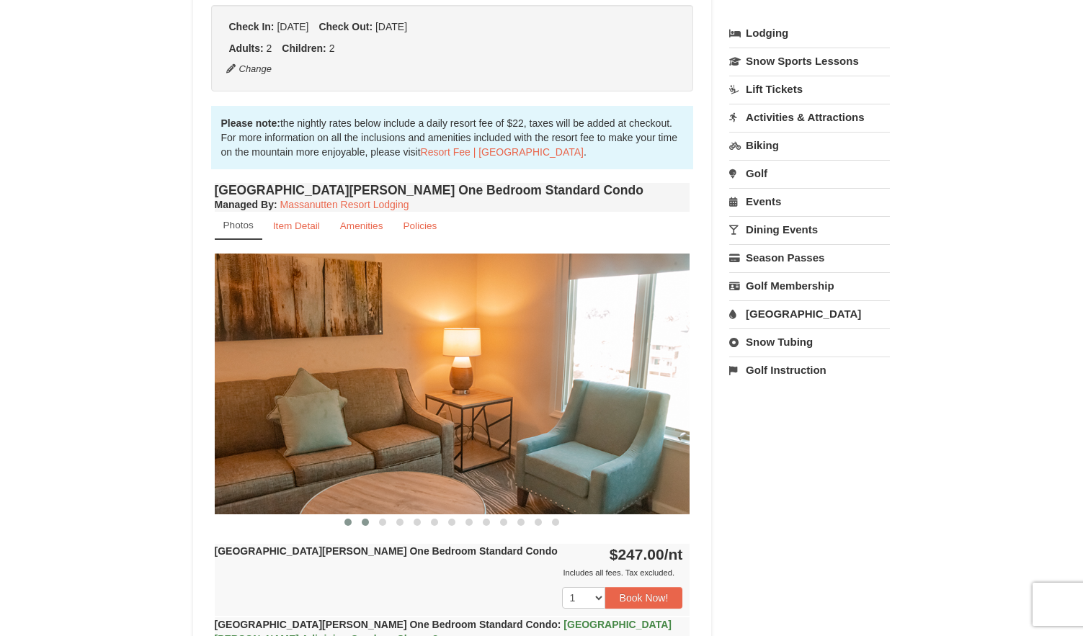
click at [353, 517] on button at bounding box center [347, 522] width 17 height 14
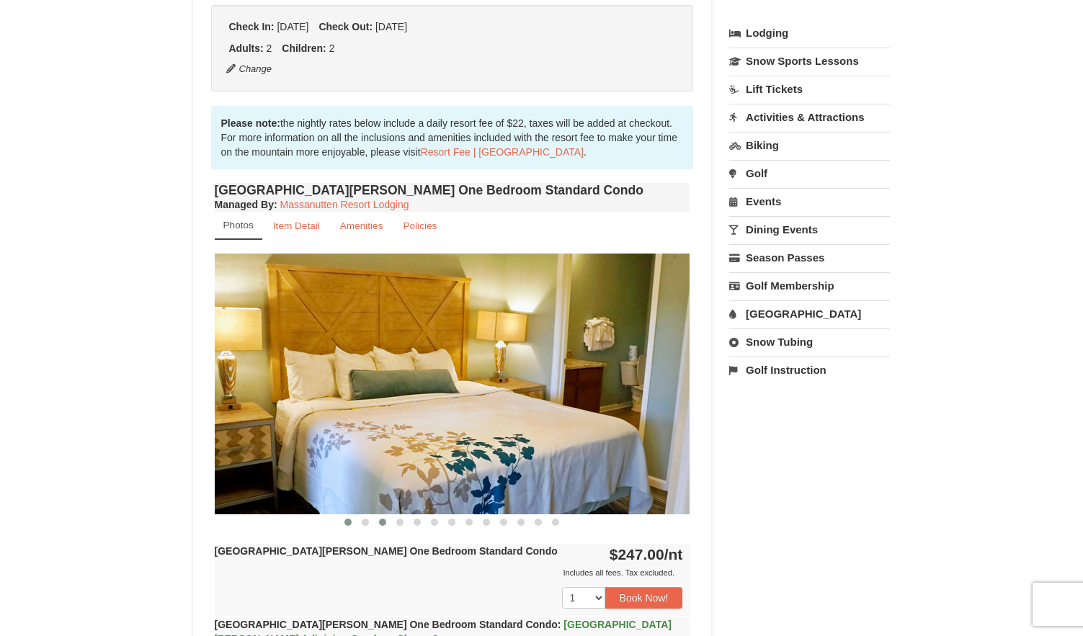
click at [374, 517] on button at bounding box center [382, 522] width 17 height 14
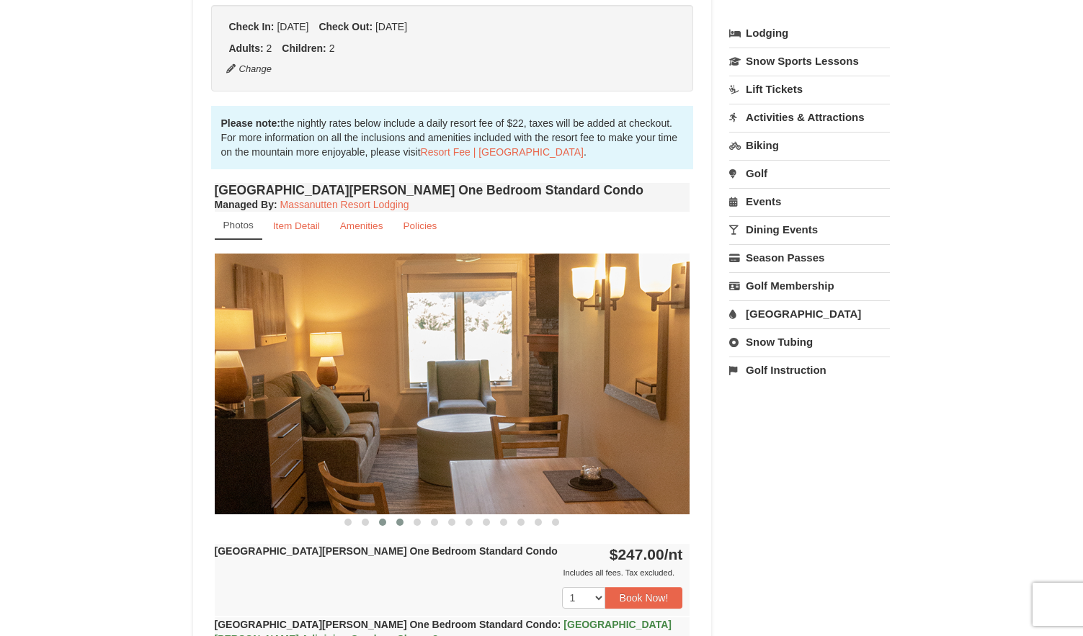
click at [401, 523] on span at bounding box center [399, 522] width 7 height 7
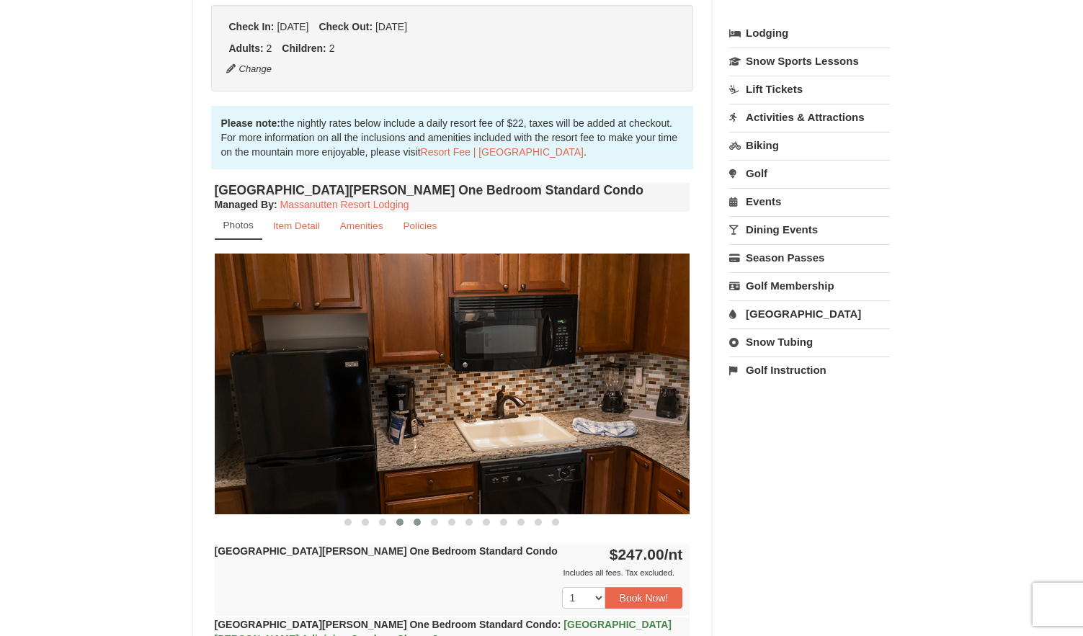
click at [419, 519] on span at bounding box center [417, 522] width 7 height 7
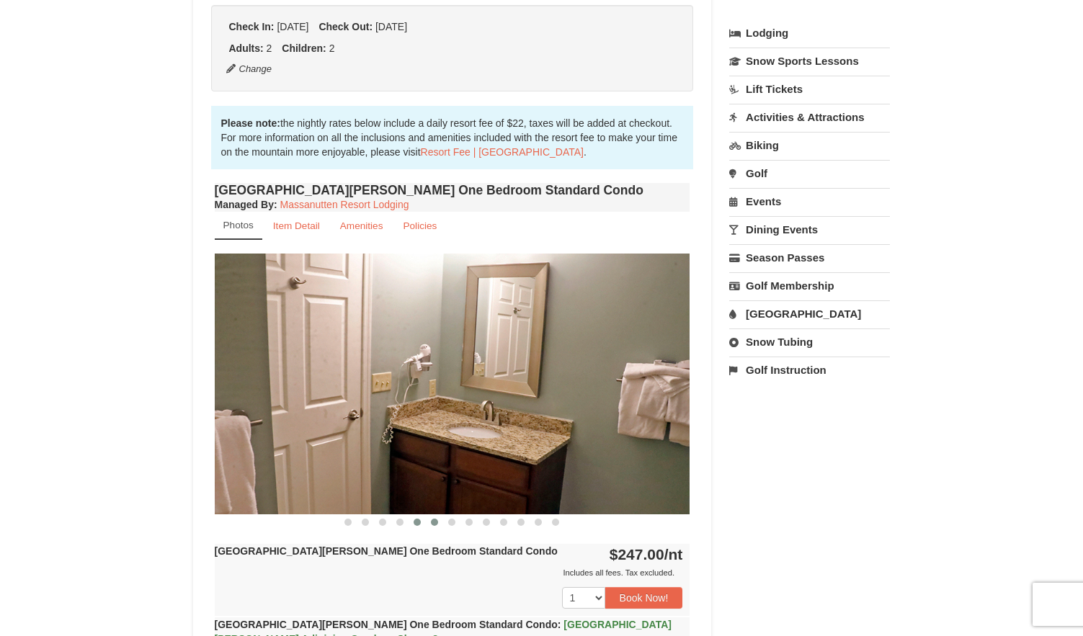
click at [433, 517] on button at bounding box center [434, 522] width 17 height 14
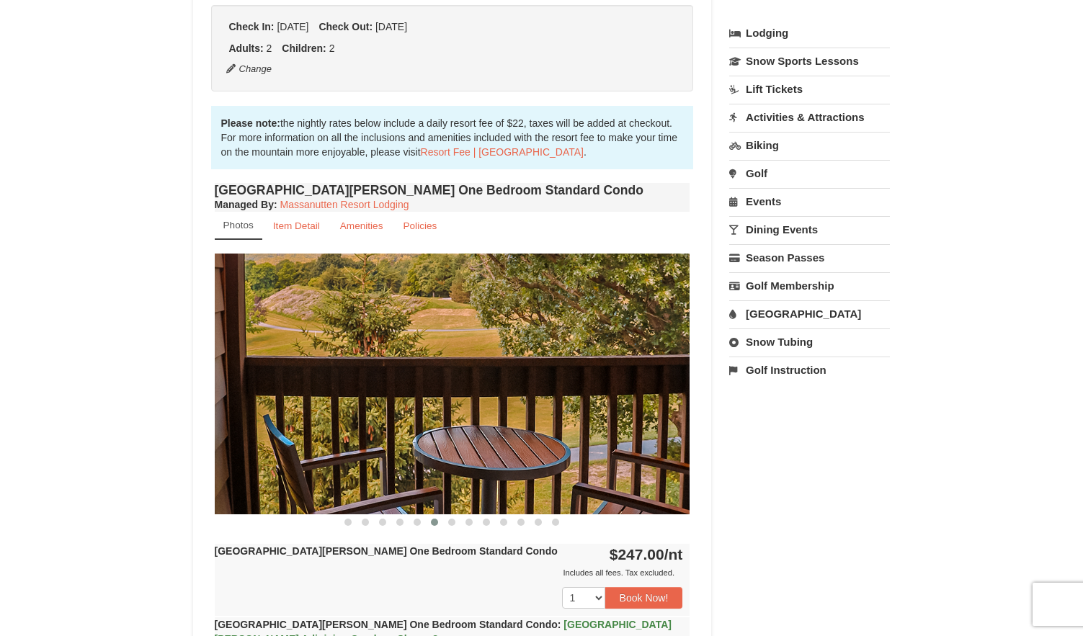
click at [438, 521] on span at bounding box center [434, 522] width 7 height 7
click at [423, 521] on button at bounding box center [417, 522] width 17 height 14
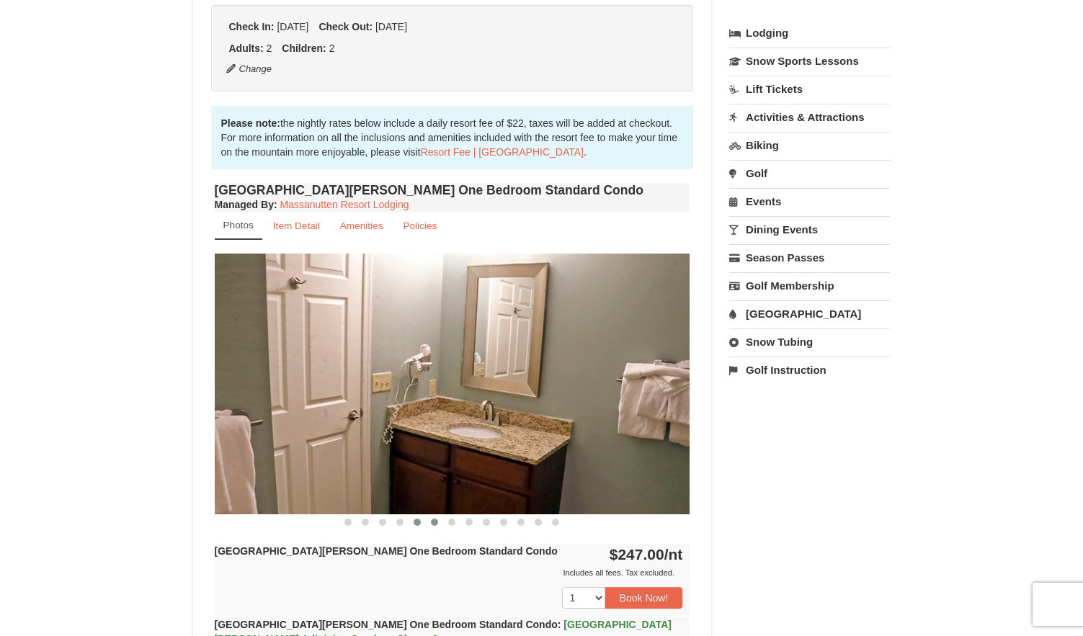
click at [429, 524] on button at bounding box center [434, 522] width 17 height 14
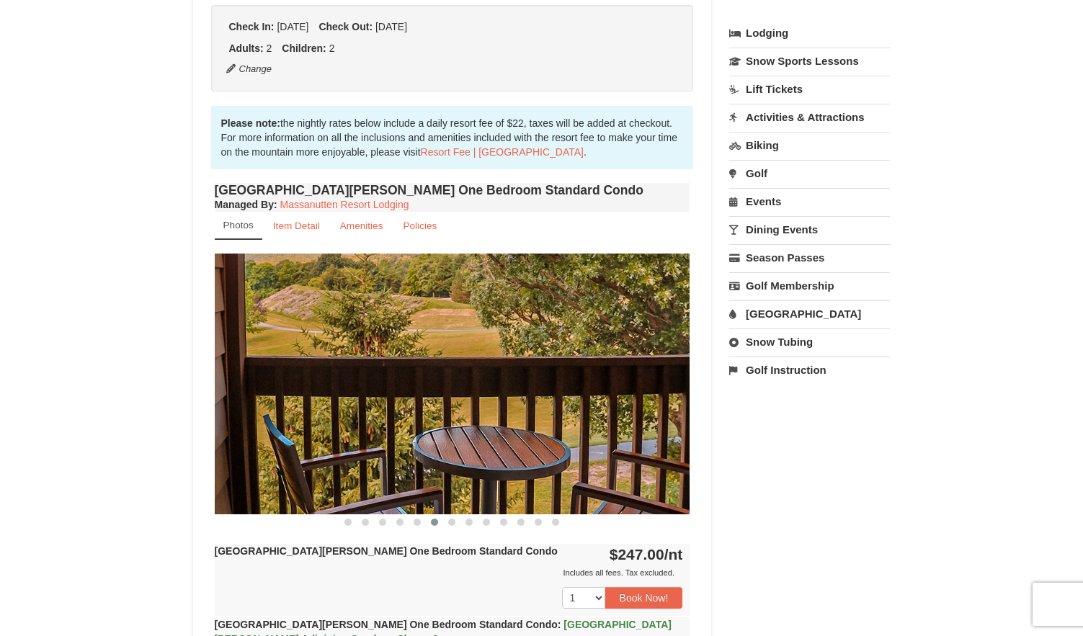
click at [429, 524] on button at bounding box center [434, 522] width 17 height 14
click at [466, 522] on span at bounding box center [468, 522] width 7 height 7
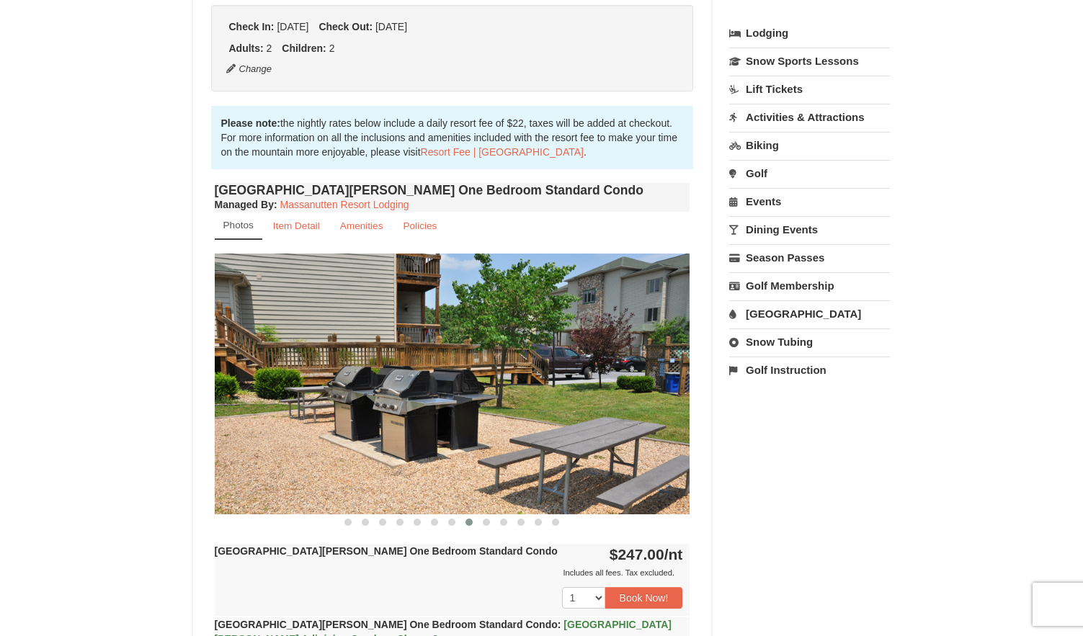
click at [466, 522] on span at bounding box center [468, 522] width 7 height 7
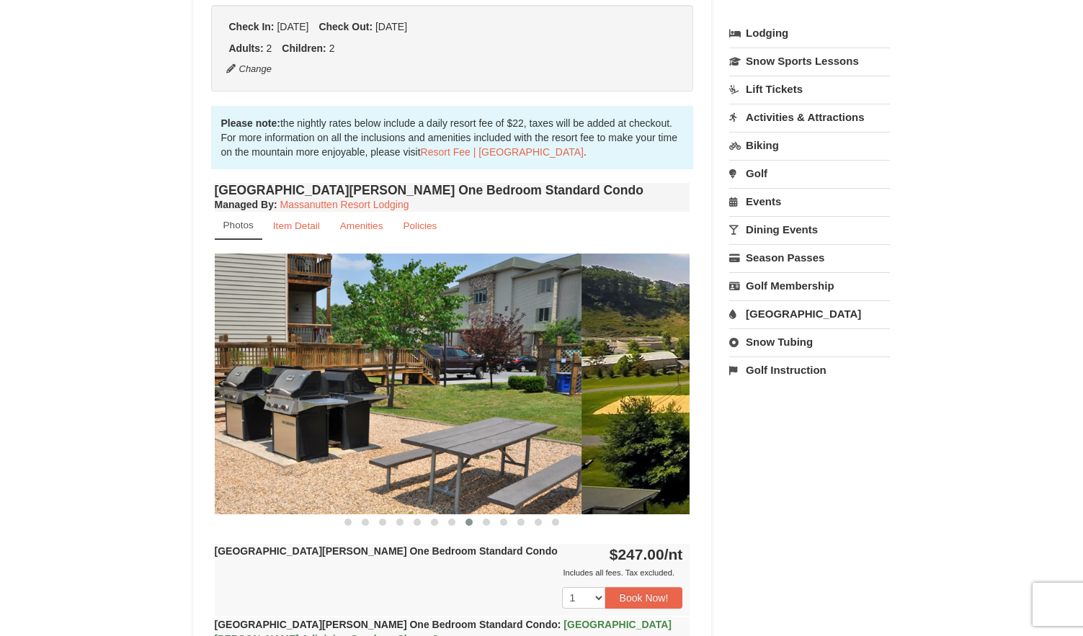
drag, startPoint x: 391, startPoint y: 474, endPoint x: 272, endPoint y: 583, distance: 160.6
